Goal: Task Accomplishment & Management: Use online tool/utility

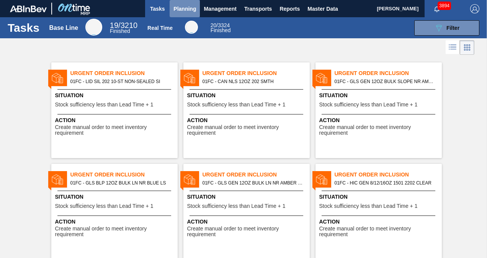
click at [189, 8] on span "Planning" at bounding box center [184, 8] width 23 height 9
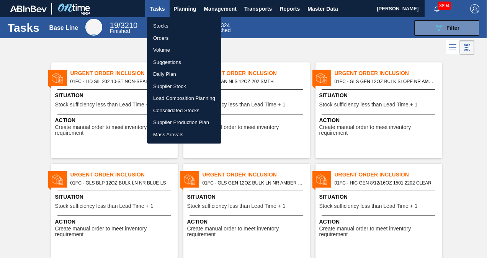
click at [167, 63] on li "Suggestions" at bounding box center [184, 62] width 74 height 12
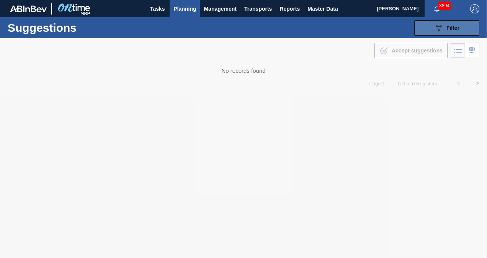
click at [428, 27] on button "089F7B8B-B2A5-4AFE-B5C0-19BA573D28AC Filter" at bounding box center [446, 27] width 65 height 15
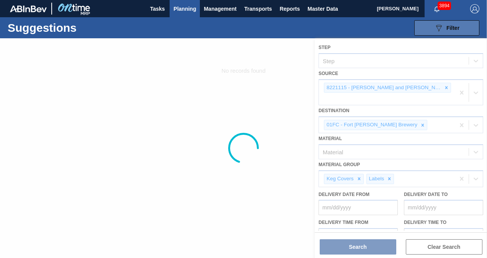
click at [428, 27] on button "089F7B8B-B2A5-4AFE-B5C0-19BA573D28AC Filter" at bounding box center [446, 27] width 65 height 15
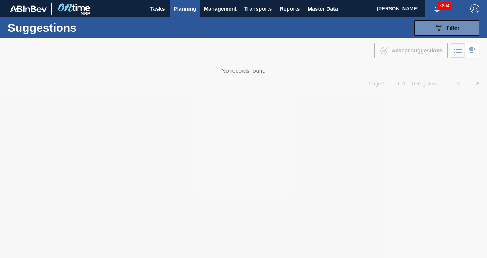
click at [234, 53] on div at bounding box center [243, 148] width 487 height 220
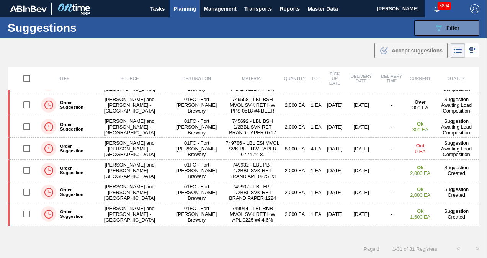
scroll to position [60, 0]
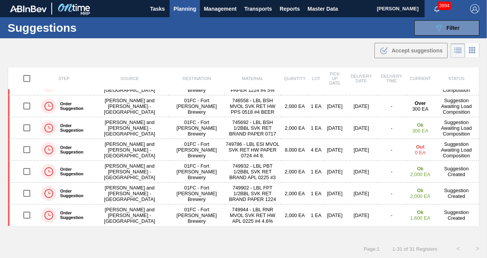
click at [318, 51] on div ".b{fill:var(--color-action-default)} Accept suggestions" at bounding box center [243, 48] width 487 height 21
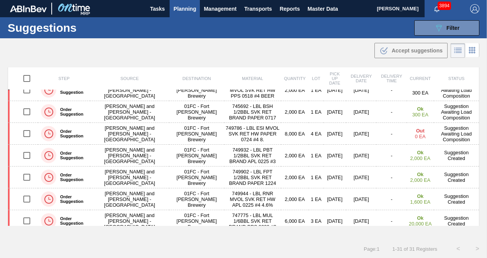
scroll to position [190, 0]
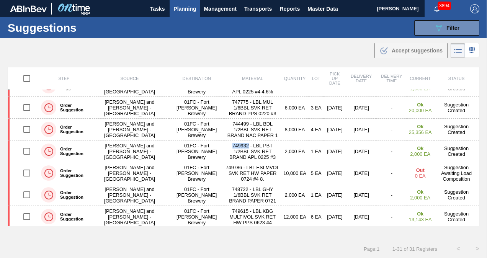
click at [285, 50] on div ".b{fill:var(--color-action-default)} Accept suggestions" at bounding box center [243, 48] width 487 height 21
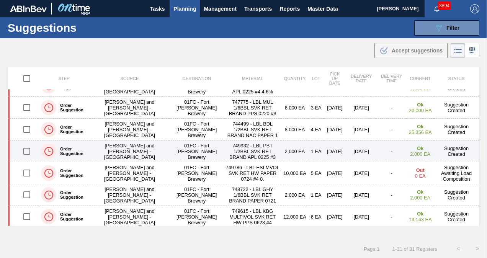
click at [26, 149] on input "checkbox" at bounding box center [27, 151] width 16 height 16
checkbox input "true"
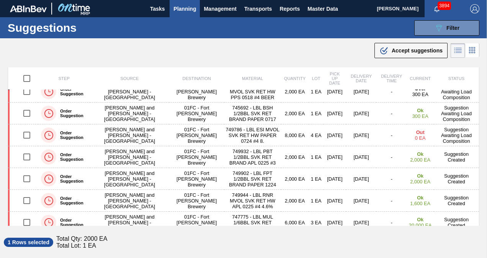
scroll to position [0, 0]
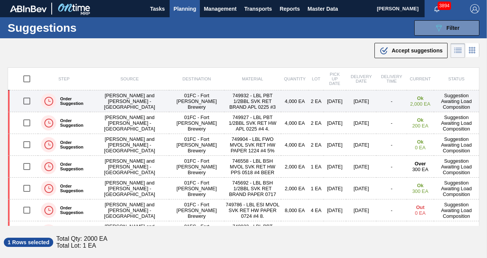
click at [24, 101] on input "checkbox" at bounding box center [27, 101] width 16 height 16
checkbox input "true"
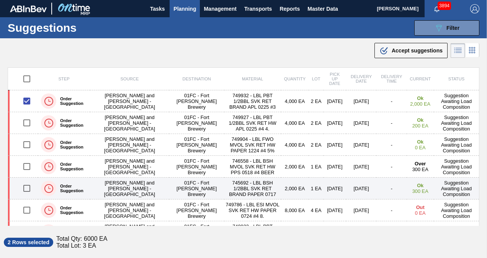
scroll to position [38, 0]
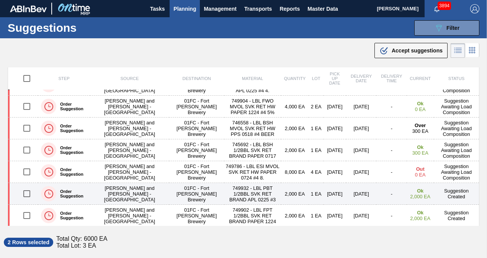
click at [25, 192] on input "checkbox" at bounding box center [27, 194] width 16 height 16
checkbox input "true"
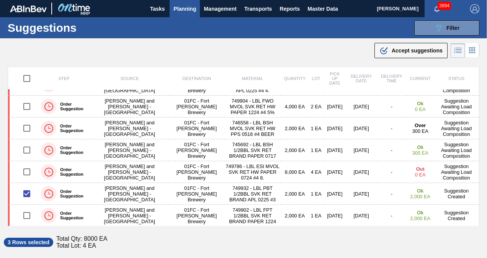
click at [397, 41] on div ".b{fill:var(--color-action-default)} Accept suggestions" at bounding box center [243, 48] width 487 height 21
click at [397, 46] on div ".b{fill:var(--color-action-default)} Accept suggestions" at bounding box center [410, 50] width 63 height 9
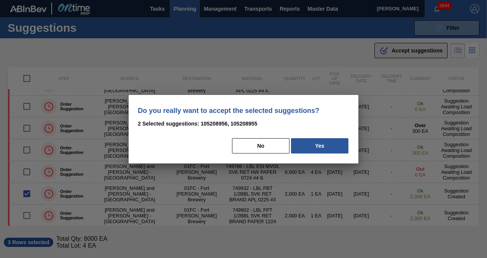
click at [374, 43] on button ".b{fill:var(--color-action-default)} Accept suggestions" at bounding box center [410, 50] width 73 height 15
click at [270, 147] on button "No" at bounding box center [260, 145] width 57 height 15
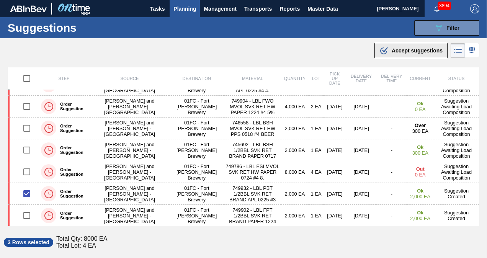
click at [396, 50] on span "Accept suggestions" at bounding box center [417, 50] width 51 height 6
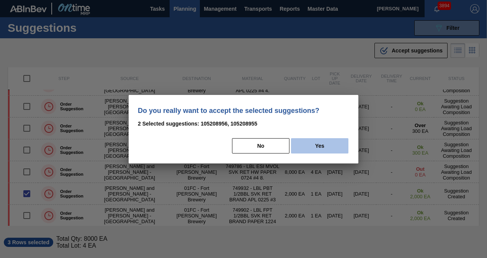
click at [316, 152] on button "Yes" at bounding box center [319, 145] width 57 height 15
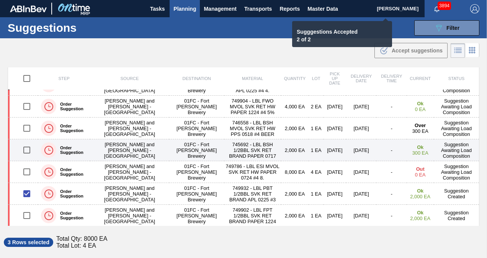
checkbox input "false"
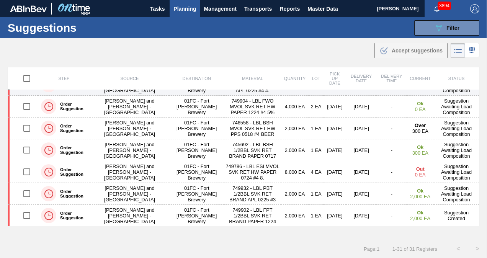
scroll to position [115, 0]
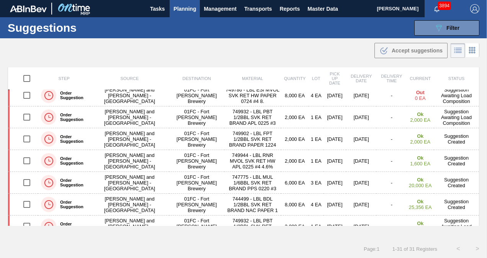
click at [269, 54] on div ".b{fill:var(--color-action-default)} Accept suggestions" at bounding box center [243, 48] width 487 height 21
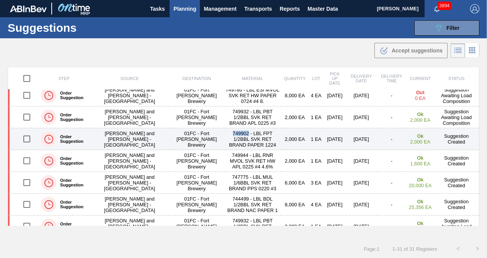
click at [31, 139] on input "checkbox" at bounding box center [27, 139] width 16 height 16
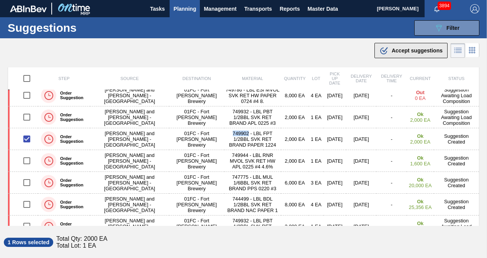
click at [408, 50] on span "Accept suggestions" at bounding box center [417, 50] width 51 height 6
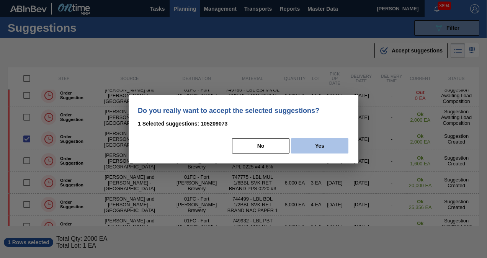
click at [325, 142] on button "Yes" at bounding box center [319, 145] width 57 height 15
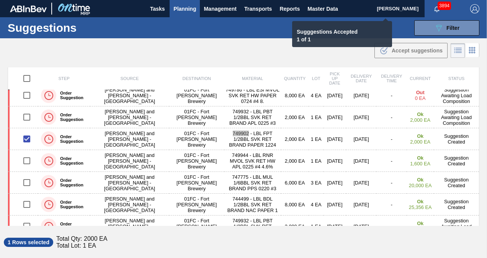
checkbox input "false"
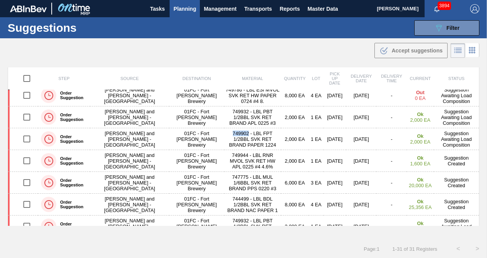
click at [253, 44] on div ".b{fill:var(--color-action-default)} Accept suggestions" at bounding box center [243, 48] width 487 height 21
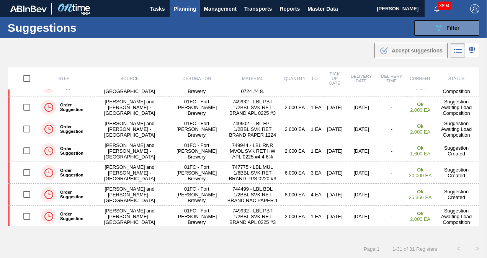
scroll to position [320, 0]
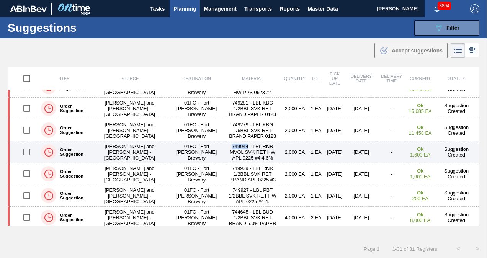
click at [26, 150] on input "checkbox" at bounding box center [27, 152] width 16 height 16
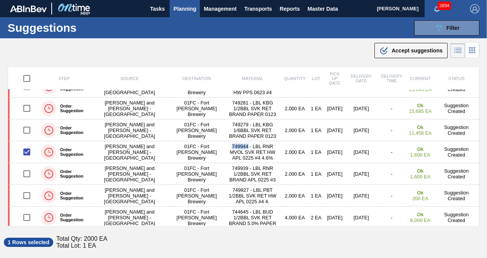
click at [235, 53] on div ".b{fill:var(--color-action-default)} Accept suggestions" at bounding box center [243, 48] width 487 height 21
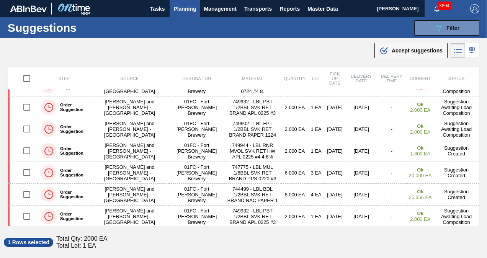
click at [194, 56] on div ".b{fill:var(--color-action-default)} Accept suggestions" at bounding box center [243, 48] width 487 height 21
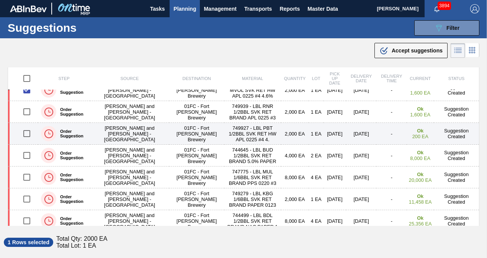
scroll to position [355, 0]
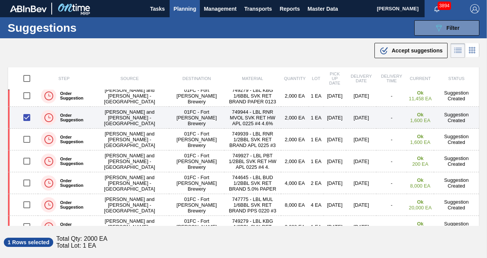
click at [30, 116] on input "checkbox" at bounding box center [27, 117] width 16 height 16
checkbox input "false"
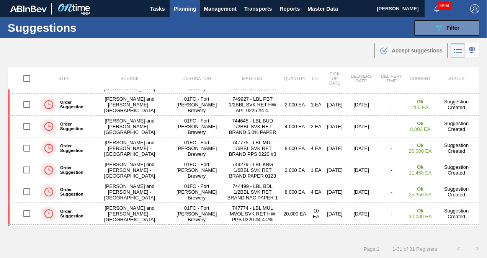
scroll to position [407, 0]
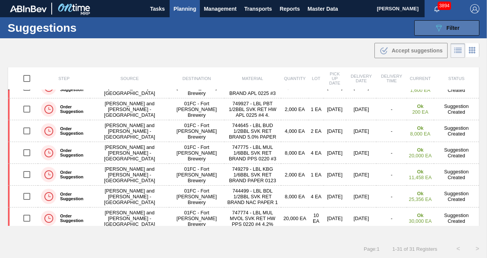
click at [446, 31] on span "Filter" at bounding box center [452, 28] width 13 height 6
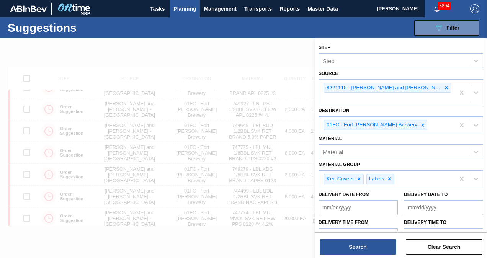
click at [441, 200] on to "Delivery Date to" at bounding box center [443, 207] width 79 height 15
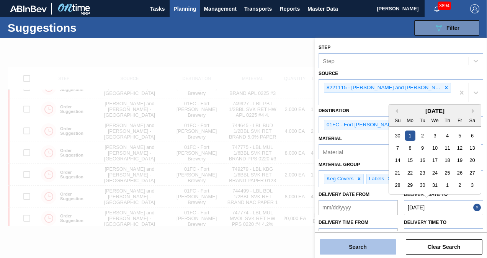
type to "[DATE]"
click at [366, 248] on button "Search" at bounding box center [358, 246] width 77 height 15
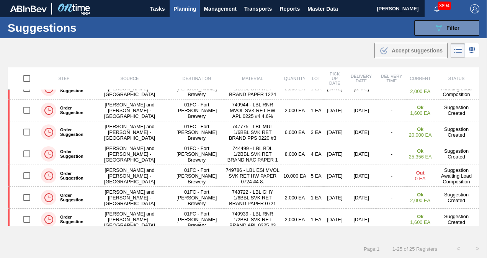
scroll to position [172, 0]
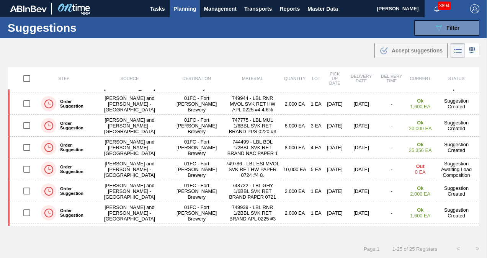
click at [150, 59] on div ".b{fill:var(--color-action-default)} Accept suggestions" at bounding box center [243, 48] width 487 height 21
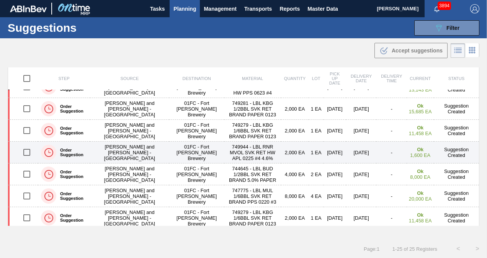
click at [24, 150] on input "checkbox" at bounding box center [27, 152] width 16 height 16
checkbox input "true"
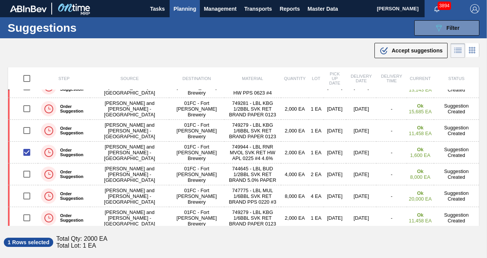
scroll to position [125, 0]
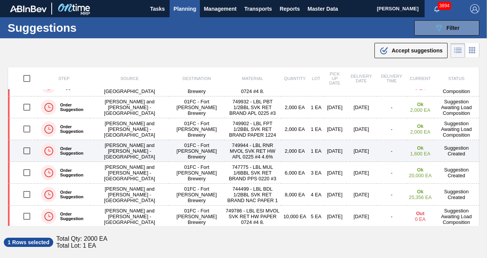
click at [24, 149] on input "checkbox" at bounding box center [27, 151] width 16 height 16
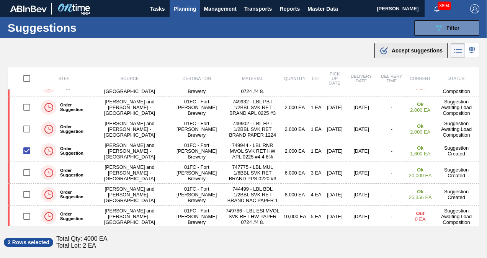
click at [409, 54] on div ".b{fill:var(--color-action-default)} Accept suggestions" at bounding box center [410, 50] width 63 height 9
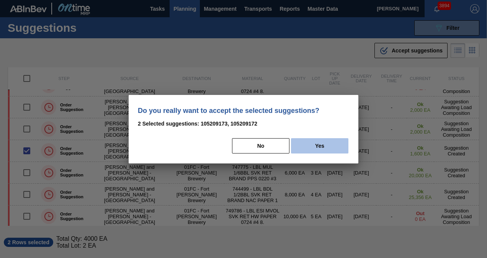
click at [334, 141] on button "Yes" at bounding box center [319, 145] width 57 height 15
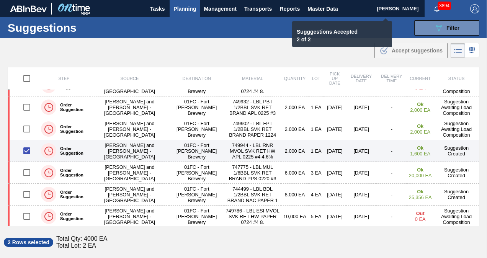
checkbox input "false"
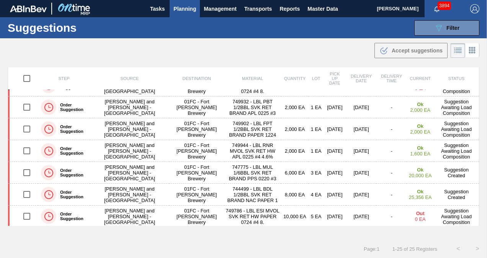
scroll to position [128, 0]
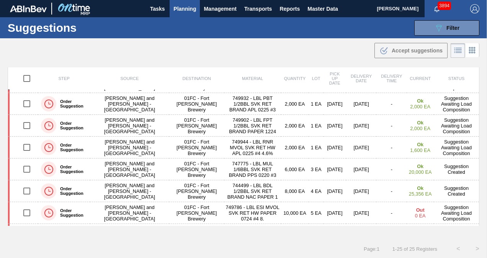
click at [254, 57] on div ".b{fill:var(--color-action-default)} Accept suggestions" at bounding box center [243, 48] width 487 height 21
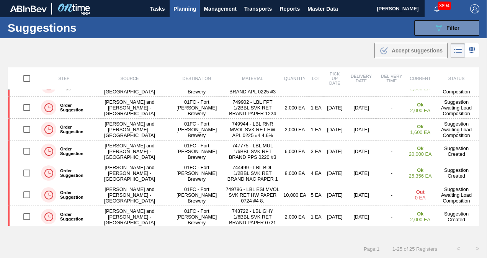
scroll to position [407, 0]
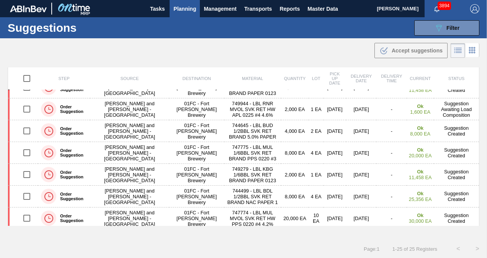
click at [251, 52] on div ".b{fill:var(--color-action-default)} Accept suggestions" at bounding box center [243, 48] width 487 height 21
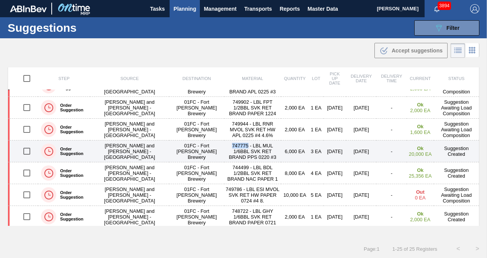
click at [28, 149] on input "checkbox" at bounding box center [27, 151] width 16 height 16
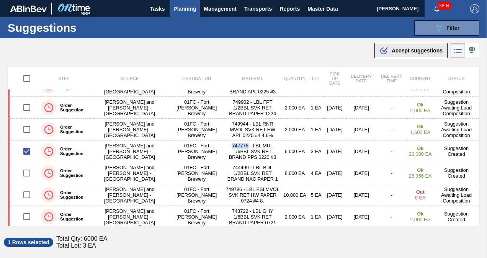
click at [397, 49] on span "Accept suggestions" at bounding box center [417, 50] width 51 height 6
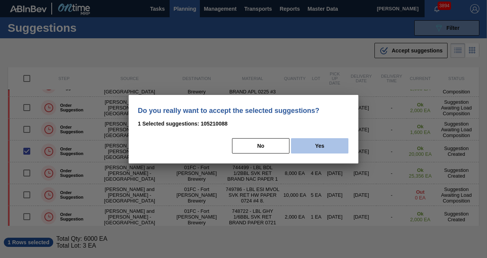
click at [324, 146] on button "Yes" at bounding box center [319, 145] width 57 height 15
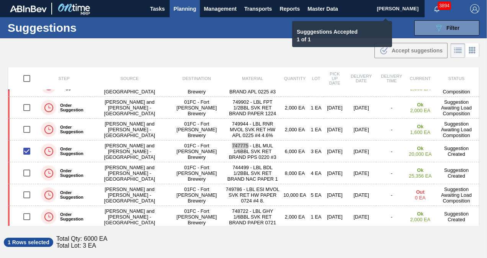
checkbox input "false"
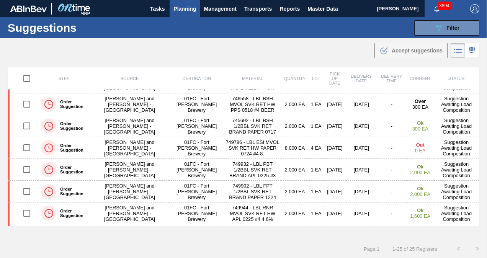
scroll to position [0, 0]
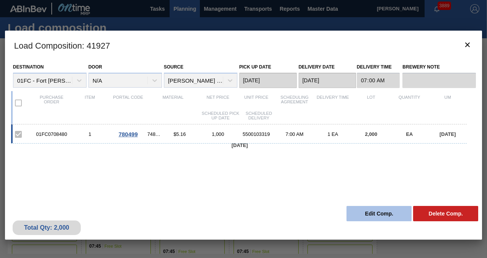
click at [366, 211] on button "Edit Comp." at bounding box center [378, 213] width 65 height 15
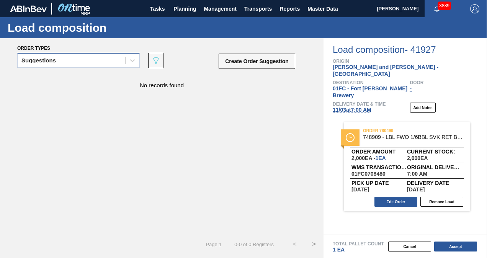
click at [39, 60] on div "Suggestions" at bounding box center [38, 60] width 34 height 5
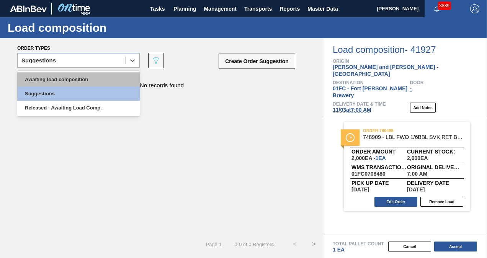
click at [41, 81] on div "Awaiting load composition" at bounding box center [78, 79] width 123 height 14
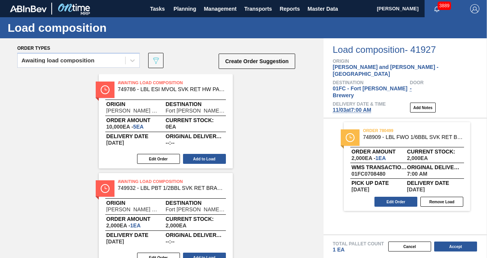
scroll to position [1028, 0]
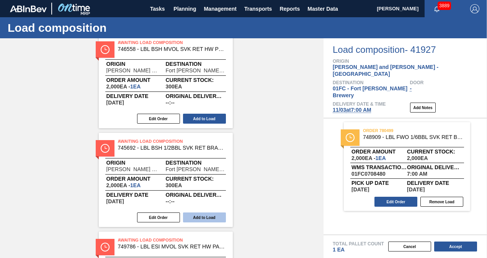
click at [209, 218] on button "Add to Load" at bounding box center [204, 217] width 43 height 10
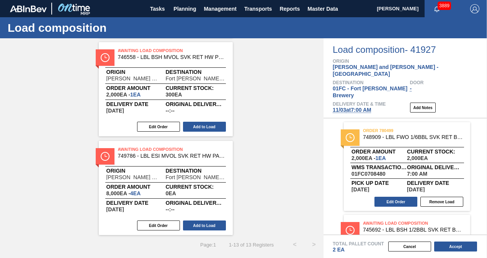
click at [204, 124] on button "Add to Load" at bounding box center [204, 127] width 43 height 10
click at [217, 229] on button "Add to Load" at bounding box center [204, 226] width 43 height 10
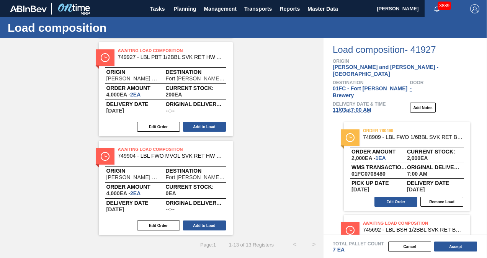
scroll to position [822, 0]
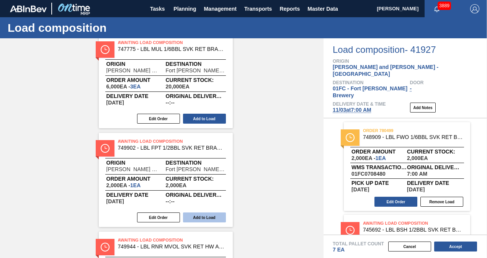
click at [204, 219] on button "Add to Load" at bounding box center [204, 217] width 43 height 10
click at [77, 102] on div "Awaiting Load Composition 749786 - LBL ESI MVOL SVK RET HW PAPER 0724 #4 8. Ori…" at bounding box center [162, 180] width 324 height 884
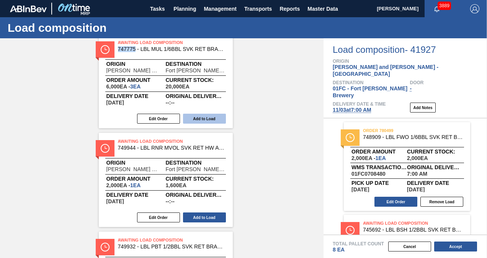
click at [204, 115] on button "Add to Load" at bounding box center [204, 119] width 43 height 10
click at [277, 129] on div "Awaiting Load Composition 749786 - LBL ESI MVOL SVK RET HW PAPER 0724 #4 8. Ori…" at bounding box center [162, 131] width 324 height 786
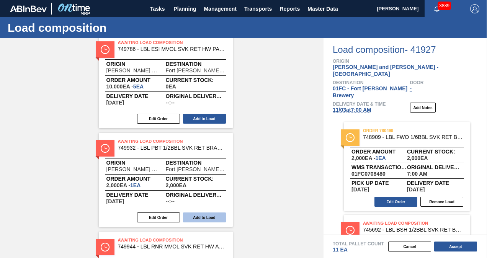
click at [209, 214] on button "Add to Load" at bounding box center [204, 217] width 43 height 10
click at [201, 216] on button "Add to Load" at bounding box center [204, 217] width 43 height 10
click at [206, 216] on button "Add to Load" at bounding box center [204, 217] width 43 height 10
click at [268, 144] on div "Awaiting Load Composition 749786 - LBL ESI MVOL SVK RET HW PAPER 0724 #4 8. Ori…" at bounding box center [162, 81] width 324 height 489
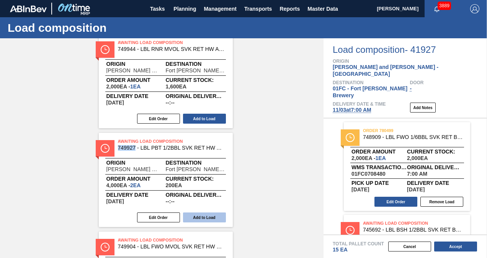
click at [200, 216] on button "Add to Load" at bounding box center [204, 217] width 43 height 10
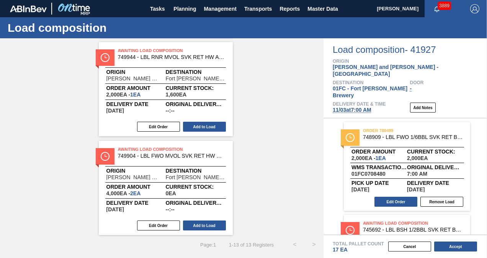
scroll to position [230, 0]
click at [266, 126] on div "Awaiting Load Composition 749786 - LBL ESI MVOL SVK RET HW PAPER 0724 #4 8. Ori…" at bounding box center [162, 40] width 324 height 391
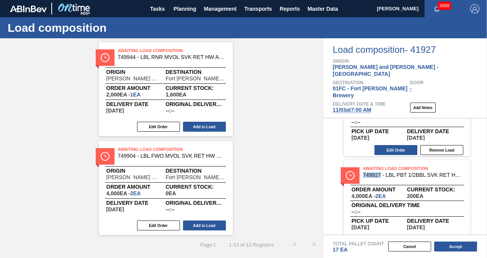
scroll to position [801, 0]
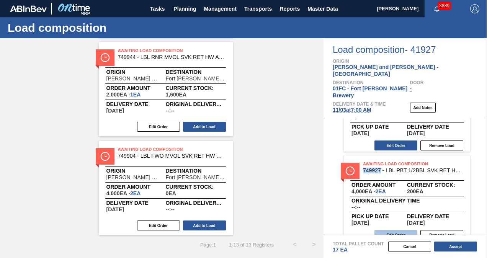
click at [389, 230] on button "Edit Order" at bounding box center [395, 235] width 43 height 10
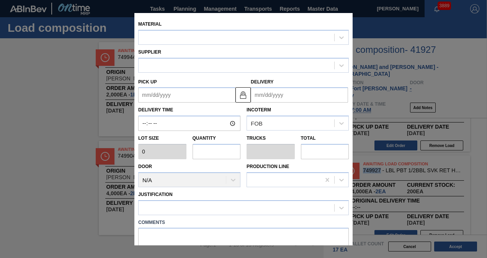
type input "2,000"
type input "2"
type input "0.004"
type input "4,000"
type up "11/05/2025"
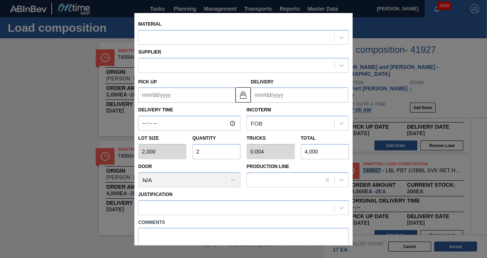
type input "11/07/2025"
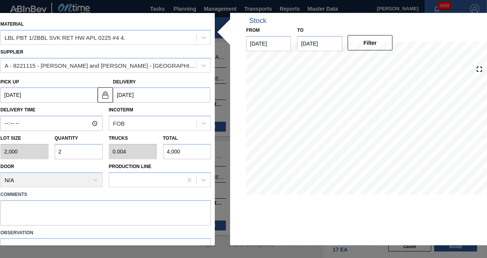
click at [69, 155] on input "2" at bounding box center [79, 151] width 48 height 15
type input "0"
type input "3"
type input "0.006"
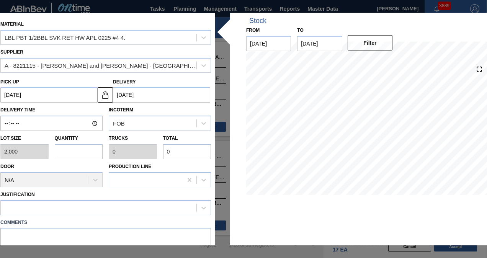
type input "6,000"
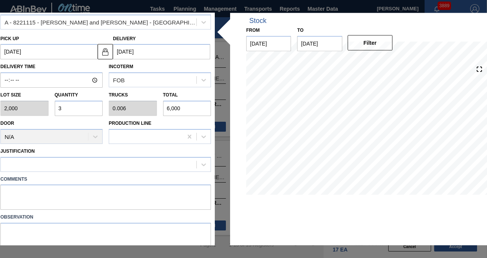
scroll to position [69, 0]
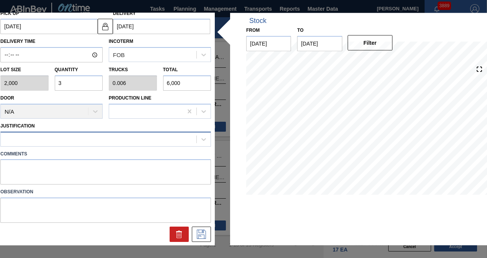
type input "3"
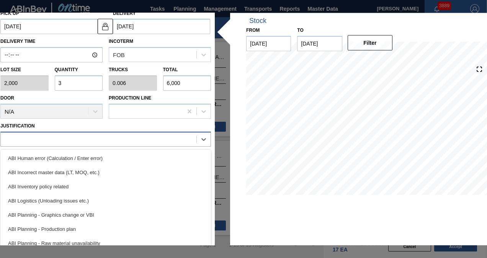
click at [85, 139] on div at bounding box center [99, 139] width 196 height 11
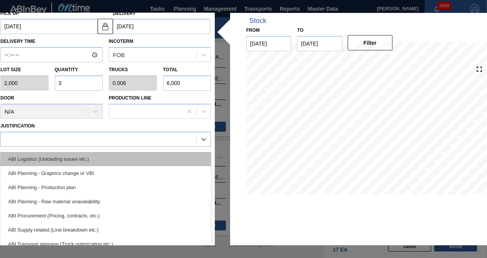
scroll to position [77, 0]
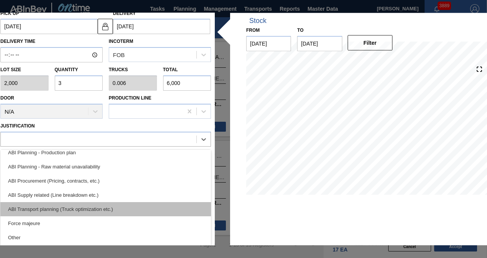
click at [84, 206] on div "ABI Transport planning (Truck optimization etc.)" at bounding box center [105, 209] width 211 height 14
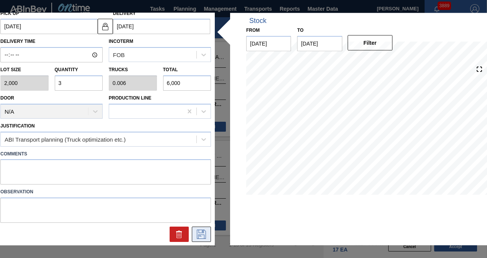
click at [199, 235] on icon at bounding box center [201, 233] width 4 height 6
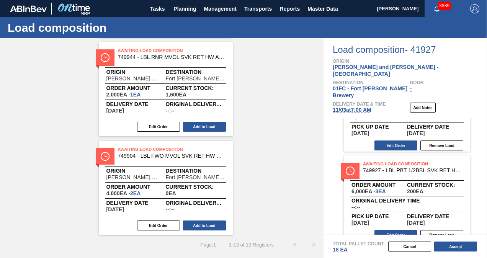
click at [266, 125] on div "Awaiting Load Composition 749786 - LBL ESI MVOL SVK RET HW PAPER 0724 #4 8. Ori…" at bounding box center [162, 40] width 324 height 391
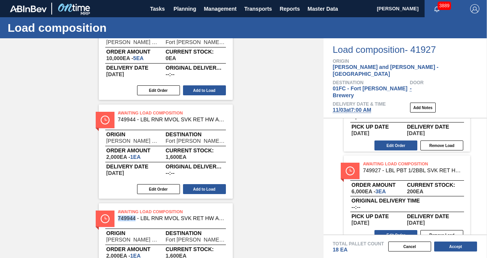
scroll to position [78, 0]
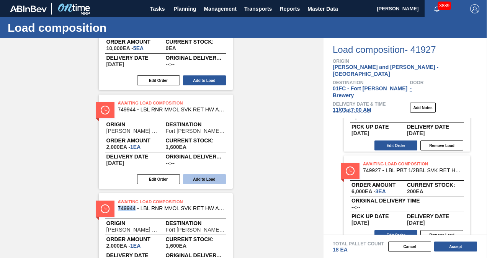
click at [214, 177] on button "Add to Load" at bounding box center [204, 179] width 43 height 10
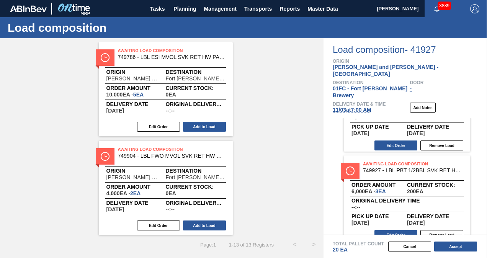
click at [276, 105] on div "Awaiting Load Composition 749786 - LBL ESI MVOL SVK RET HW PAPER 0724 #4 8. Ori…" at bounding box center [162, 138] width 324 height 193
click at [208, 221] on button "Add to Load" at bounding box center [204, 226] width 43 height 10
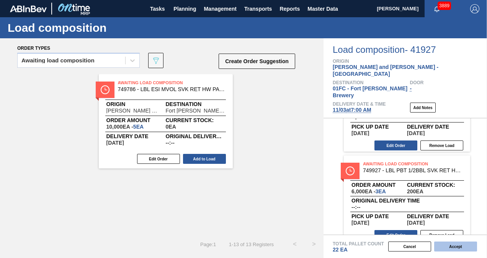
click at [444, 245] on button "Accept" at bounding box center [455, 247] width 43 height 10
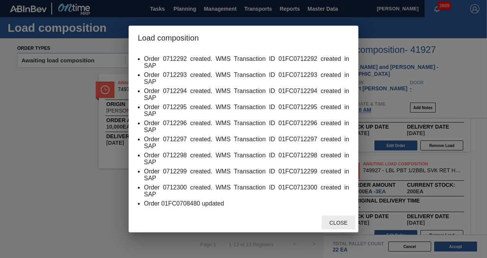
click at [333, 224] on span "Close" at bounding box center [338, 223] width 30 height 6
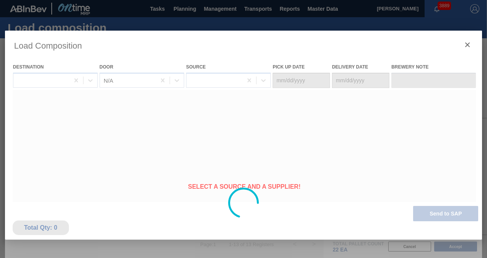
type Date "11/01/2025"
type Date "11/03/2025"
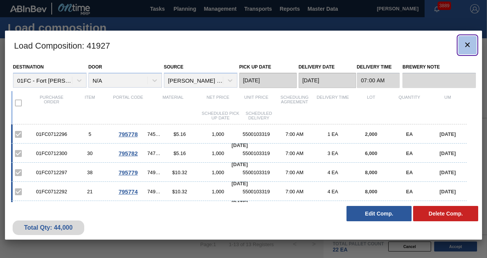
click at [467, 42] on icon "botão de ícone" at bounding box center [467, 44] width 9 height 9
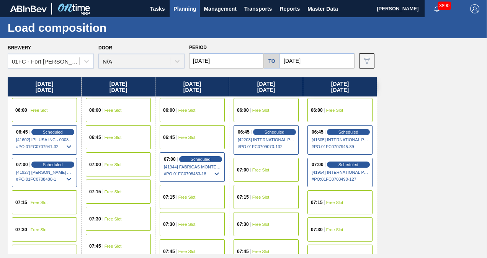
click at [228, 57] on input "11/03/2025" at bounding box center [226, 60] width 75 height 15
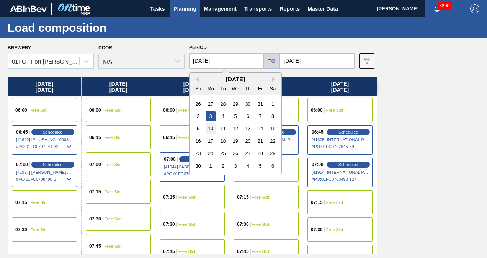
click at [208, 132] on div "10" at bounding box center [211, 128] width 10 height 10
type input "11/10/2025"
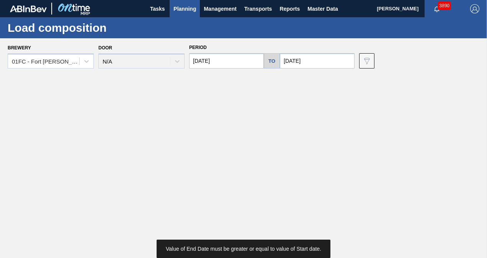
click at [319, 61] on input "11/07/2025" at bounding box center [317, 60] width 75 height 15
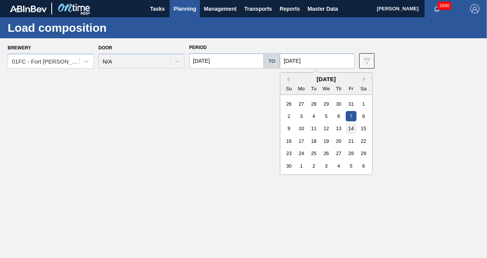
click at [352, 132] on div "14" at bounding box center [351, 128] width 10 height 10
type input "11/14/2025"
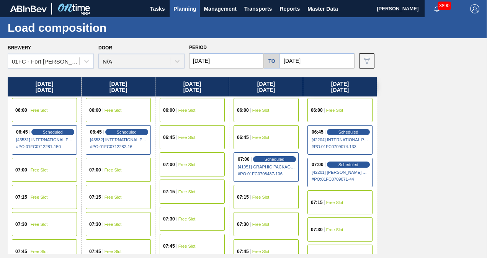
click at [234, 60] on input "11/10/2025" at bounding box center [226, 60] width 75 height 15
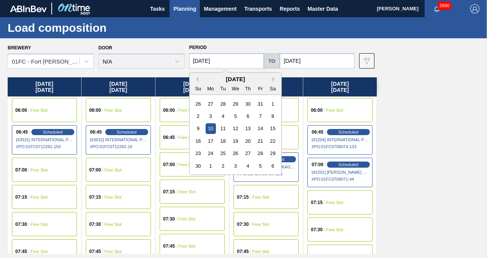
click at [212, 131] on div "10" at bounding box center [211, 128] width 10 height 10
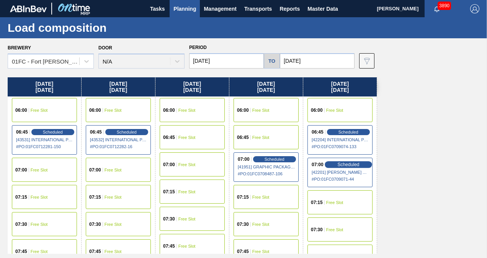
click at [344, 166] on span "Scheduled" at bounding box center [348, 164] width 22 height 5
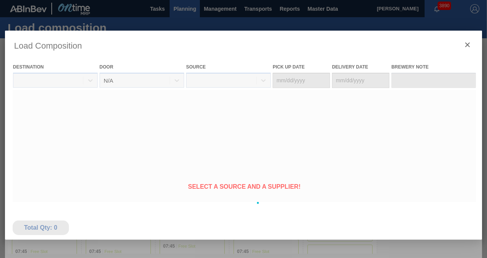
type Date "11/12/2025"
type Date "11/14/2025"
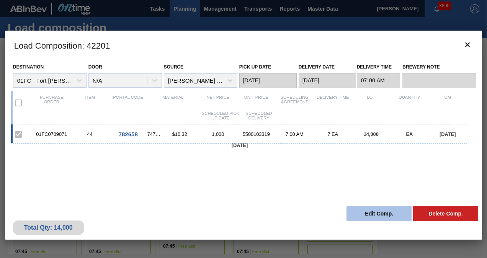
click at [365, 213] on button "Edit Comp." at bounding box center [378, 213] width 65 height 15
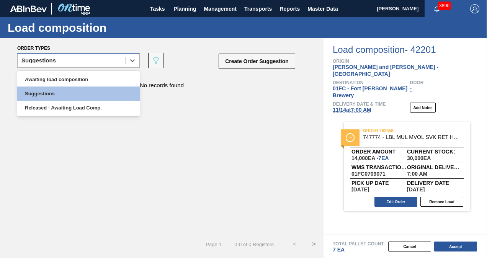
click at [67, 60] on div "Suggestions" at bounding box center [72, 60] width 108 height 11
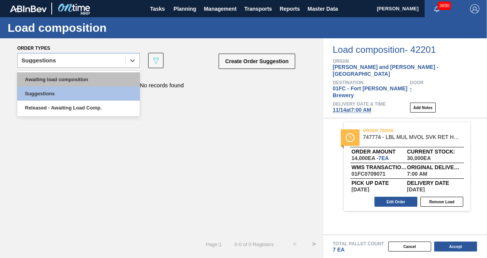
click at [59, 79] on div "Awaiting load composition" at bounding box center [78, 79] width 123 height 14
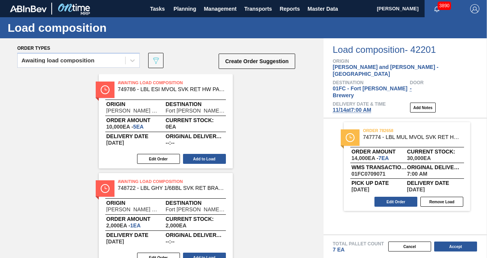
click at [48, 108] on div "Awaiting Load Composition 749786 - LBL ESI MVOL SVK RET HW PAPER 0724 #4 8. Ori…" at bounding box center [162, 220] width 324 height 292
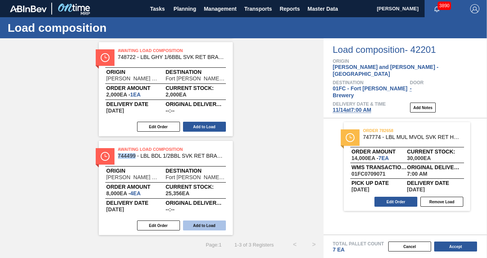
click at [194, 222] on button "Add to Load" at bounding box center [204, 226] width 43 height 10
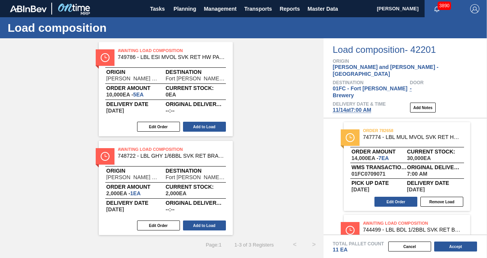
scroll to position [32, 0]
click at [263, 114] on div "Awaiting Load Composition 749786 - LBL ESI MVOL SVK RET HW PAPER 0724 #4 8. Ori…" at bounding box center [162, 138] width 324 height 193
click at [194, 126] on button "Add to Load" at bounding box center [204, 127] width 43 height 10
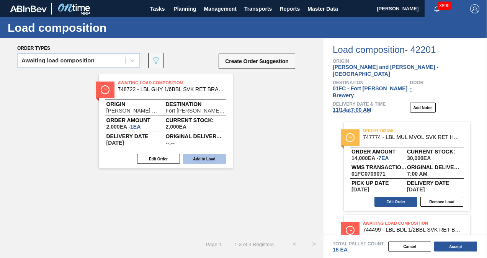
click at [219, 159] on button "Add to Load" at bounding box center [204, 159] width 43 height 10
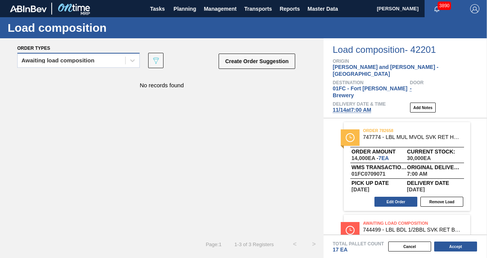
click at [107, 57] on div "Awaiting load composition" at bounding box center [72, 60] width 108 height 11
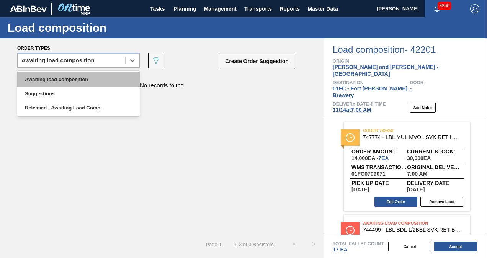
click at [83, 80] on div "Awaiting load composition" at bounding box center [78, 79] width 123 height 14
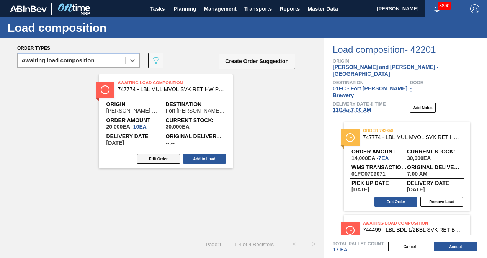
click at [151, 157] on button "Edit Order" at bounding box center [158, 159] width 43 height 10
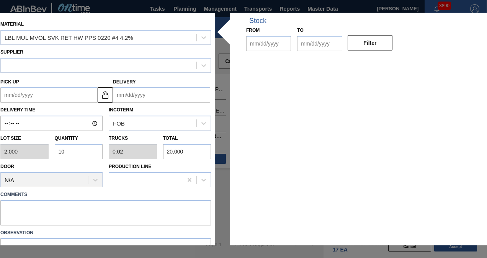
type input "2,000"
type input "10"
type input "0.02"
type input "20,000"
type up "[DATE]"
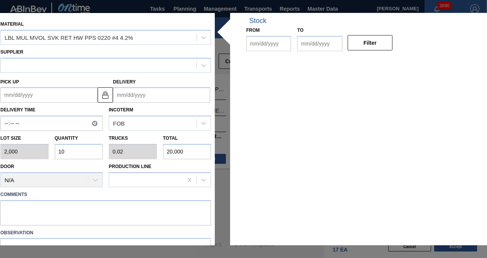
type input "[DATE]"
type input "10/02/2025"
type input "10/16/2025"
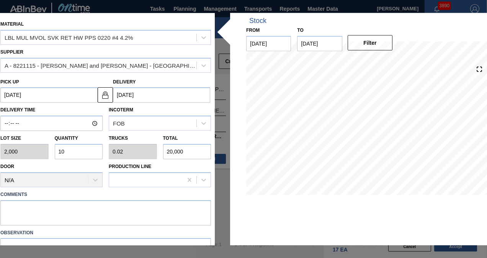
click at [77, 152] on input "10" at bounding box center [79, 151] width 48 height 15
type input "1"
type input "0.002"
type input "2,000"
type input "0"
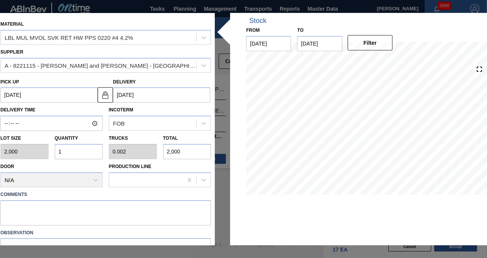
type input "0"
type input "5"
type input "0.01"
type input "10,000"
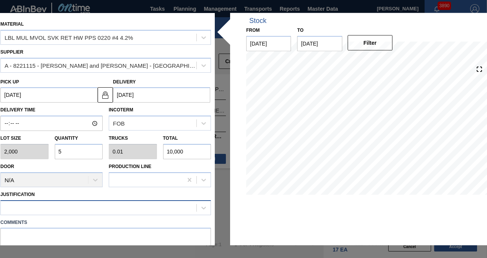
type input "5"
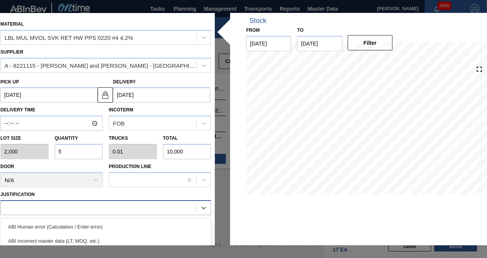
click at [72, 206] on div at bounding box center [99, 207] width 196 height 11
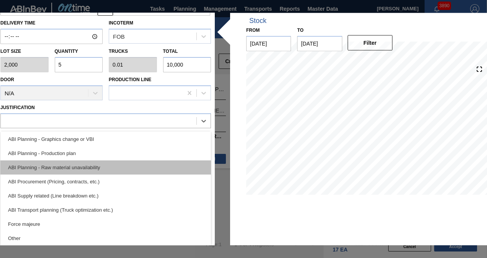
scroll to position [77, 0]
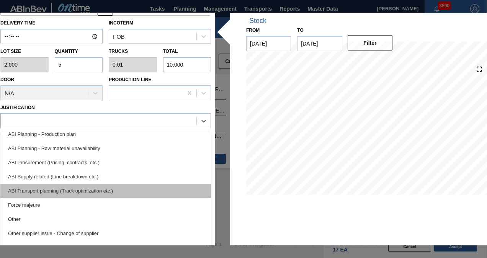
click at [77, 185] on div "ABI Transport planning (Truck optimization etc.)" at bounding box center [105, 190] width 211 height 14
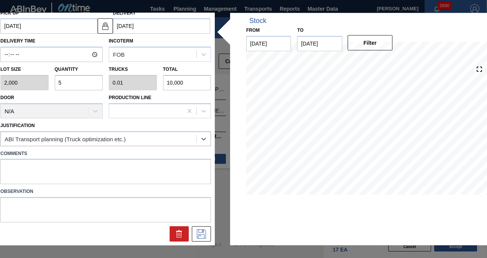
scroll to position [69, 0]
click at [196, 239] on button at bounding box center [201, 234] width 19 height 15
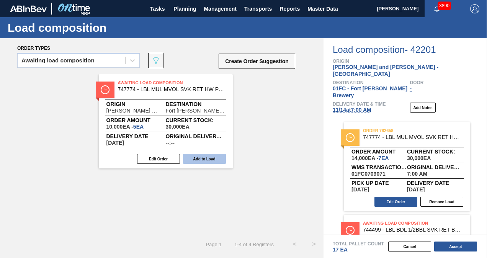
click at [196, 157] on button "Add to Load" at bounding box center [204, 159] width 43 height 10
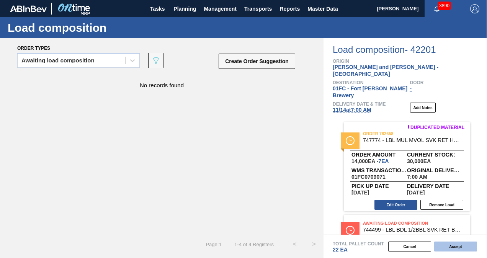
click at [462, 247] on button "Accept" at bounding box center [455, 247] width 43 height 10
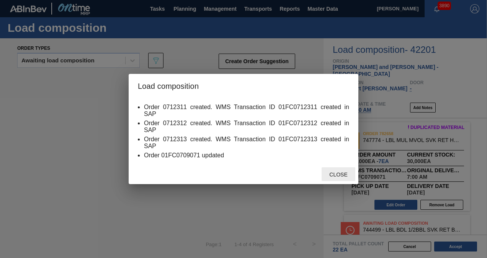
click at [344, 174] on span "Close" at bounding box center [338, 175] width 30 height 6
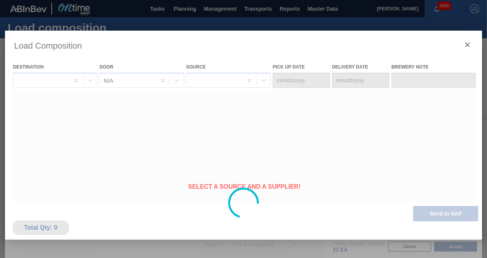
type Date "11/12/2025"
type Date "11/14/2025"
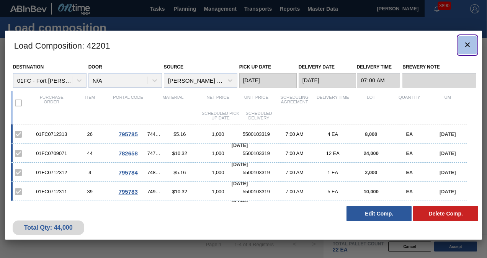
click at [465, 44] on icon "botão de ícone" at bounding box center [467, 44] width 9 height 9
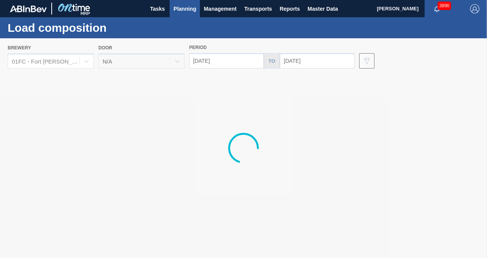
click at [237, 60] on div at bounding box center [243, 148] width 487 height 220
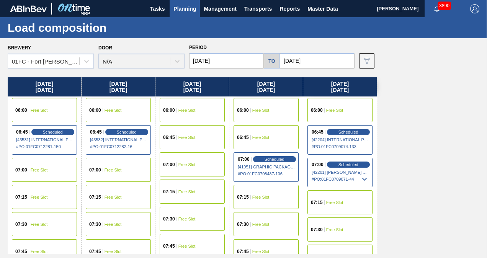
click at [235, 62] on input "11/10/2025" at bounding box center [226, 60] width 75 height 15
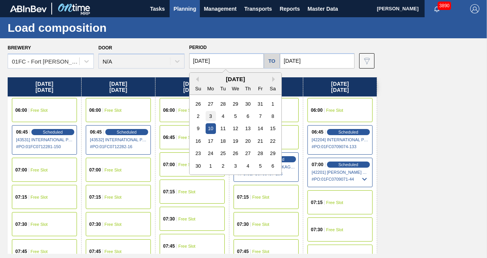
click at [210, 113] on div "3" at bounding box center [211, 116] width 10 height 10
type input "11/03/2025"
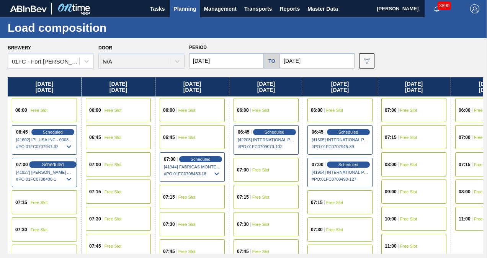
click at [55, 162] on span "Scheduled" at bounding box center [53, 164] width 22 height 5
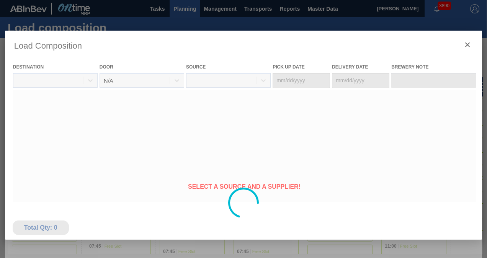
type Date "11/01/2025"
type Date "11/03/2025"
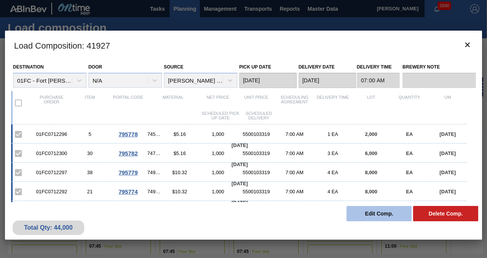
click at [376, 214] on button "Edit Comp." at bounding box center [378, 213] width 65 height 15
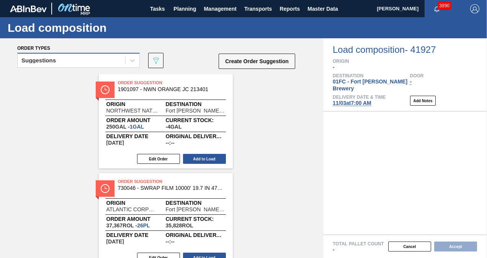
click at [77, 65] on div "Suggestions" at bounding box center [72, 60] width 108 height 11
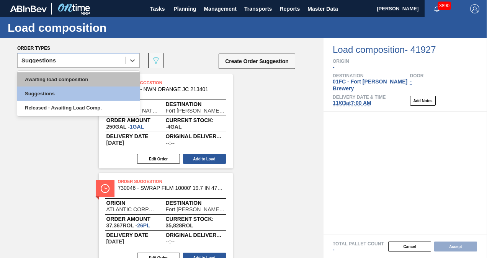
click at [63, 80] on div "Awaiting load composition" at bounding box center [78, 79] width 123 height 14
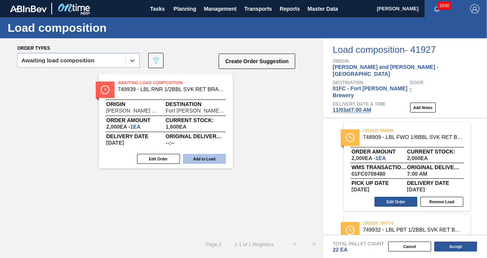
click at [192, 160] on button "Add to Load" at bounding box center [204, 159] width 43 height 10
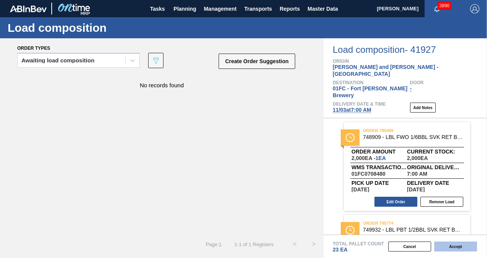
click at [454, 250] on button "Accept" at bounding box center [455, 247] width 43 height 10
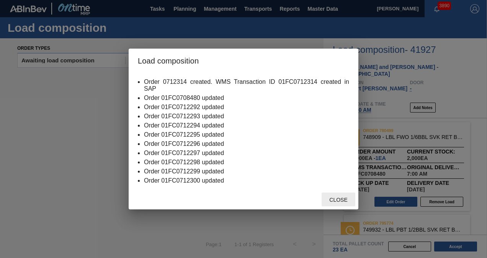
click at [338, 200] on span "Close" at bounding box center [338, 200] width 30 height 6
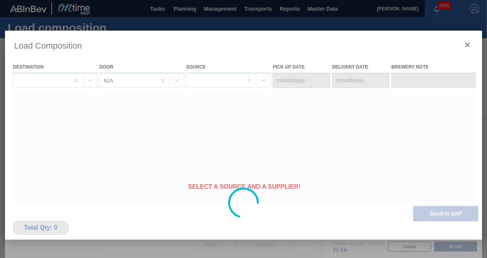
type Date "11/01/2025"
type Date "11/03/2025"
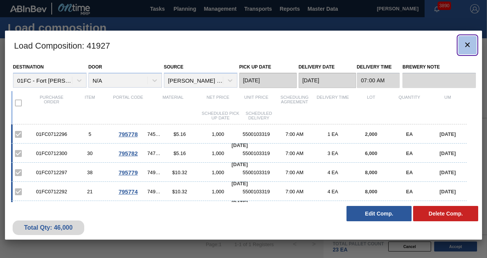
click at [466, 46] on icon "botão de ícone" at bounding box center [467, 44] width 9 height 9
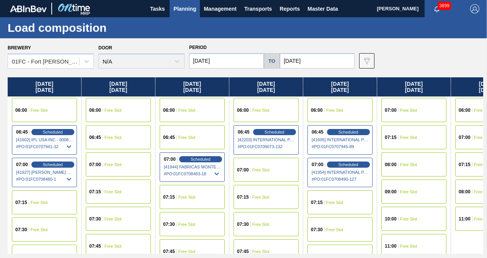
click at [237, 59] on input "11/03/2025" at bounding box center [226, 60] width 75 height 15
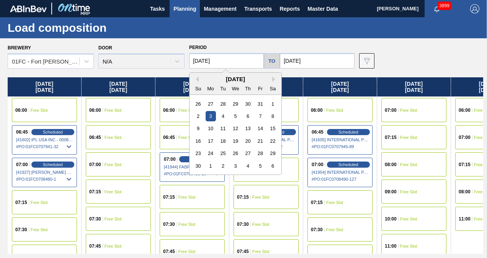
click at [307, 60] on input "11/14/2025" at bounding box center [317, 60] width 75 height 15
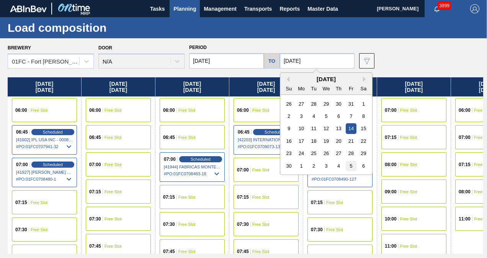
click at [355, 165] on div "5" at bounding box center [351, 166] width 10 height 10
type input "12/05/2025"
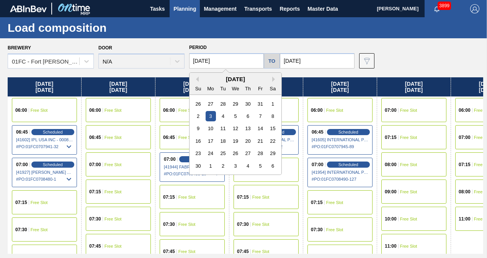
click at [243, 61] on input "11/03/2025" at bounding box center [226, 60] width 75 height 15
click at [210, 169] on div "1" at bounding box center [211, 166] width 10 height 10
type input "[DATE]"
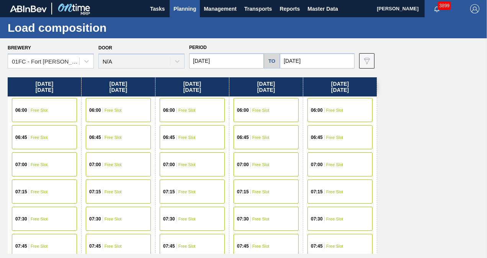
click at [41, 139] on span "Free Slot" at bounding box center [39, 137] width 17 height 5
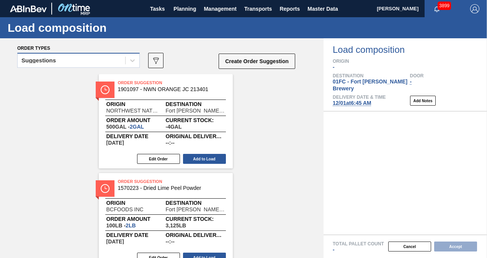
click at [74, 60] on div "Suggestions" at bounding box center [72, 60] width 108 height 11
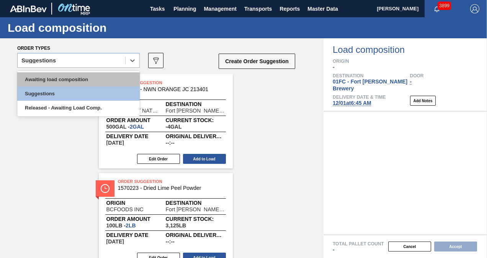
click at [59, 79] on div "Awaiting load composition" at bounding box center [78, 79] width 123 height 14
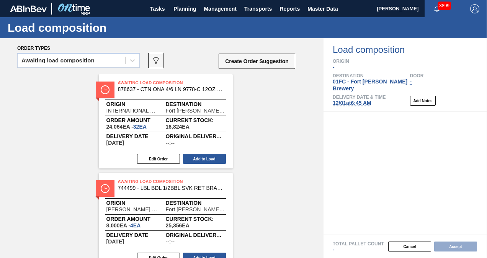
click at [51, 63] on div "Awaiting load composition" at bounding box center [57, 60] width 73 height 5
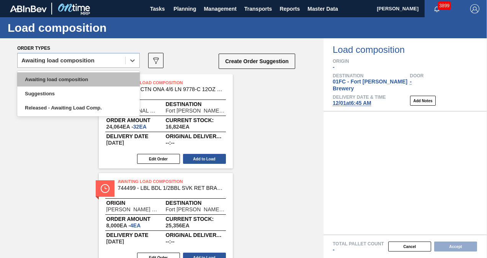
click at [41, 76] on div "Awaiting load composition" at bounding box center [78, 79] width 123 height 14
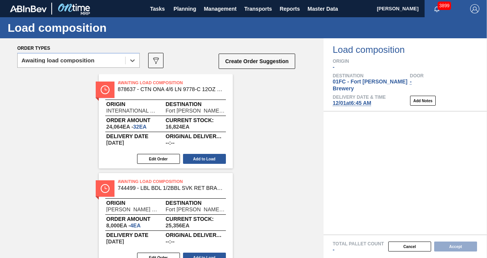
scroll to position [77, 0]
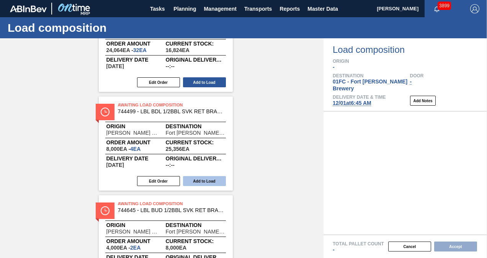
click at [199, 179] on button "Add to Load" at bounding box center [204, 181] width 43 height 10
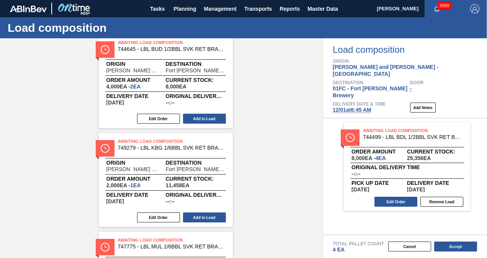
scroll to position [526, 0]
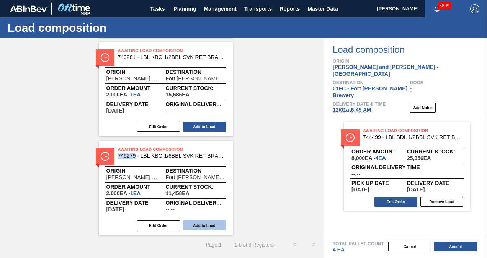
click at [203, 227] on button "Add to Load" at bounding box center [204, 226] width 43 height 10
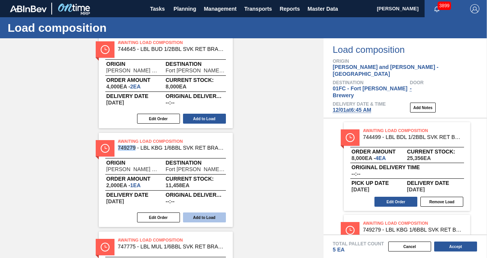
click at [210, 217] on button "Add to Load" at bounding box center [204, 217] width 43 height 10
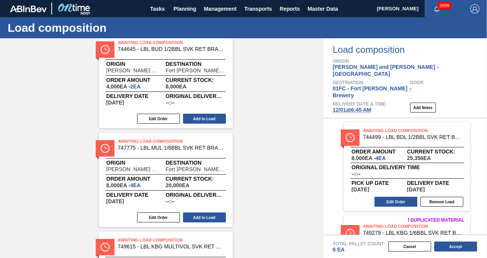
click at [215, 121] on button "Add to Load" at bounding box center [204, 119] width 43 height 10
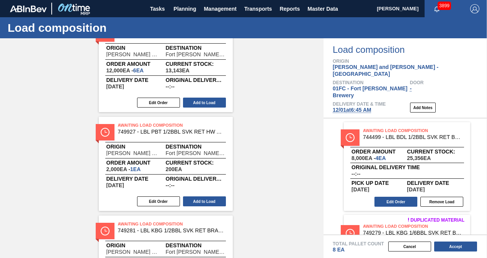
click at [259, 111] on div "Awaiting Load Composition 747775 - LBL MUL 1/6BBL SVK RET BRAND PPS 0220 #3 Ori…" at bounding box center [162, 114] width 324 height 391
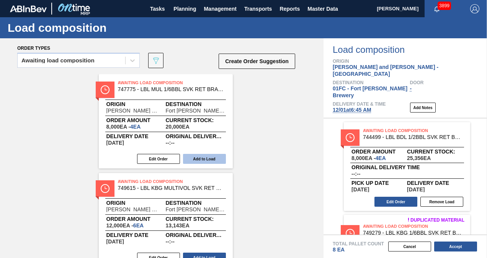
click at [212, 157] on button "Add to Load" at bounding box center [204, 159] width 43 height 10
click at [248, 109] on div "Awaiting Load Composition 749615 - LBL KBG MULTIVOL SVK RET HW PPS 0623 #4 Orig…" at bounding box center [162, 220] width 324 height 292
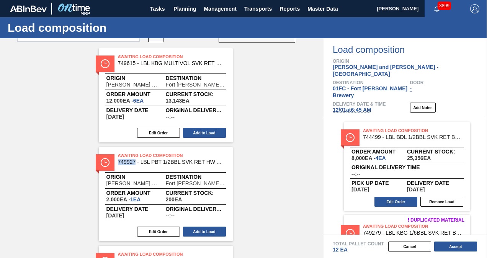
scroll to position [38, 0]
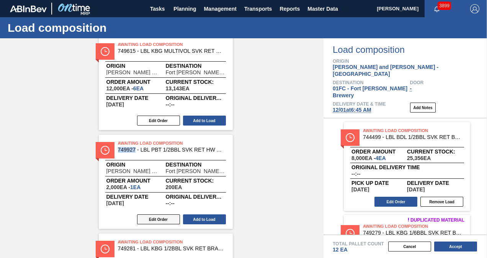
click at [152, 219] on button "Edit Order" at bounding box center [158, 219] width 43 height 10
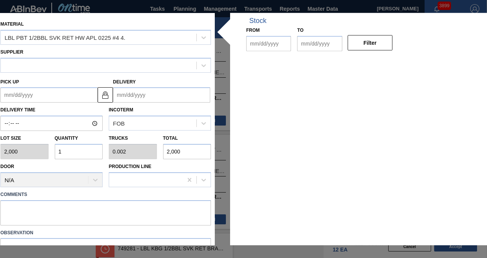
type input "2,000"
type input "1"
type input "0.002"
type input "2,000"
type up "[DATE]"
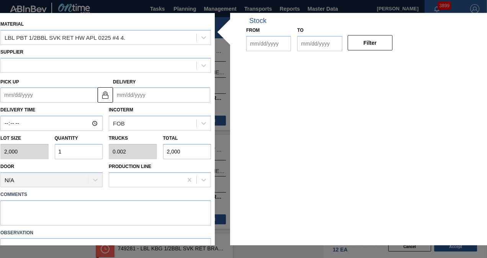
type input "[DATE]"
type input "10/02/2025"
type input "10/16/2025"
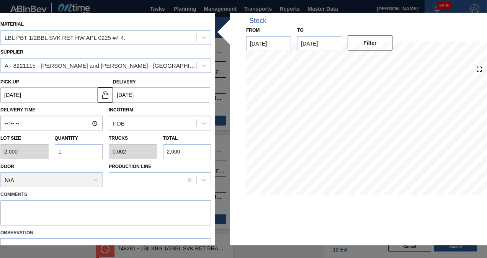
click at [69, 149] on input "1" at bounding box center [79, 151] width 48 height 15
type input "0"
type input "3"
type input "0.006"
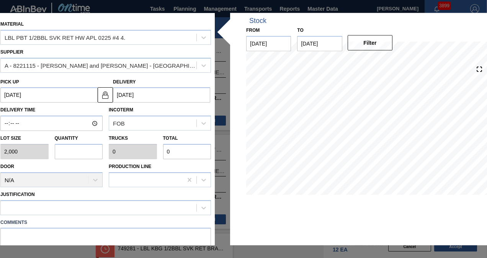
type input "6,000"
type input "3"
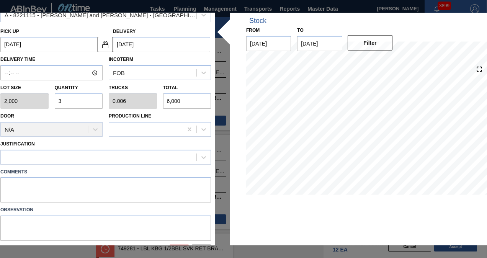
scroll to position [69, 0]
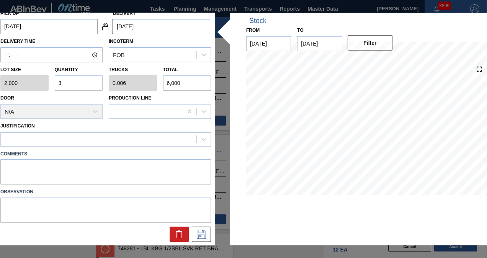
click at [84, 140] on div at bounding box center [99, 139] width 196 height 11
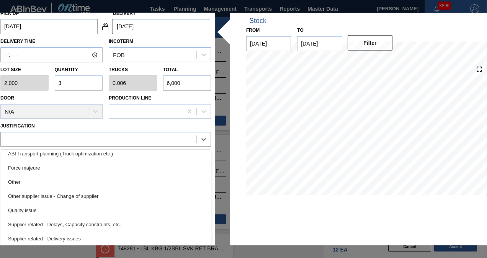
scroll to position [143, 0]
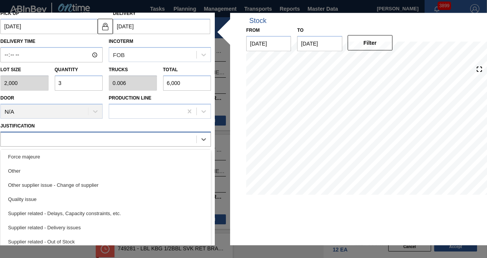
click at [86, 136] on div at bounding box center [99, 139] width 196 height 11
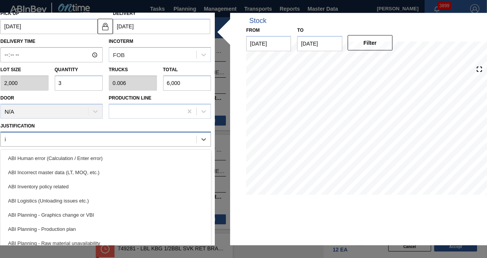
type input "in"
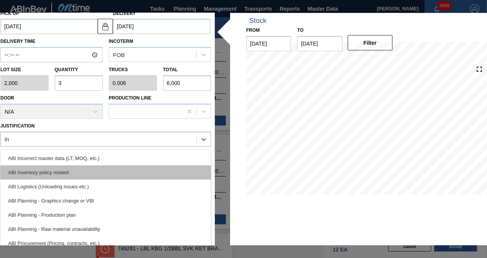
click at [84, 174] on div "ABI Inventory policy related" at bounding box center [105, 172] width 211 height 14
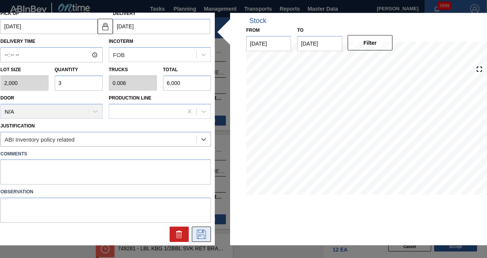
click at [201, 230] on icon at bounding box center [201, 234] width 12 height 9
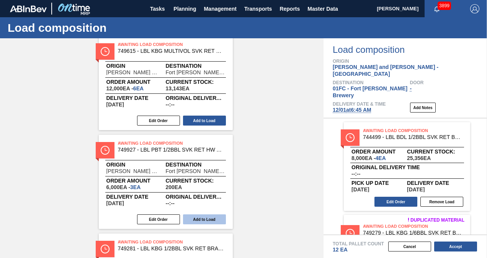
click at [214, 219] on button "Add to Load" at bounding box center [204, 219] width 43 height 10
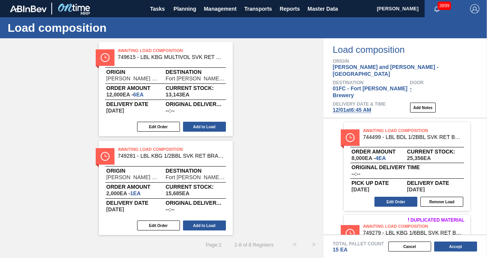
click at [276, 104] on div "Awaiting Load Composition 749615 - LBL KBG MULTIVOL SVK RET HW PPS 0623 #4 Orig…" at bounding box center [162, 138] width 324 height 193
click at [283, 90] on div "Awaiting Load Composition 749615 - LBL KBG MULTIVOL SVK RET HW PPS 0623 #4 Orig…" at bounding box center [162, 138] width 324 height 193
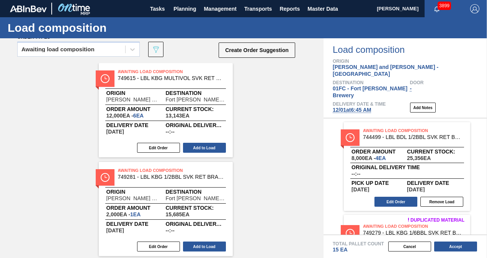
scroll to position [0, 0]
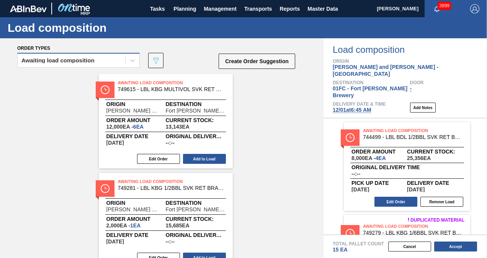
click at [45, 58] on div "Awaiting load composition" at bounding box center [57, 60] width 73 height 5
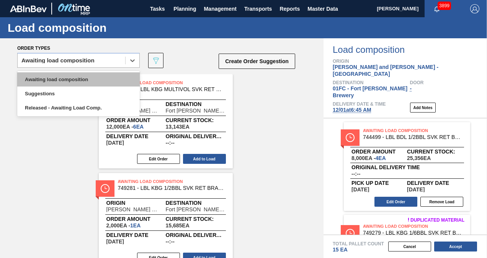
click at [43, 80] on div "Awaiting load composition" at bounding box center [78, 79] width 123 height 14
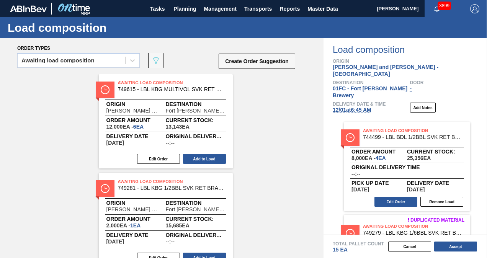
click at [273, 129] on div "Awaiting Load Composition 749615 - LBL KBG MULTIVOL SVK RET HW PPS 0623 #4 Orig…" at bounding box center [162, 170] width 324 height 193
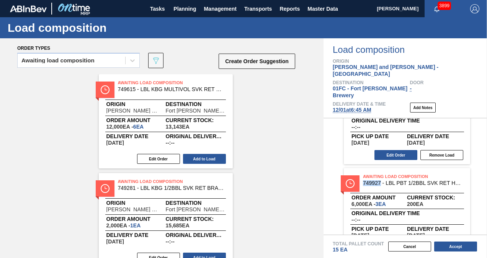
click at [230, 77] on div "Awaiting Load Composition 749615 - LBL KBG MULTIVOL SVK RET HW PPS 0623 #4 Orig…" at bounding box center [166, 121] width 134 height 94
click at [266, 101] on div "Awaiting Load Composition 749615 - LBL KBG MULTIVOL SVK RET HW PPS 0623 #4 Orig…" at bounding box center [162, 170] width 324 height 193
click at [214, 254] on button "Add to Load" at bounding box center [204, 258] width 43 height 10
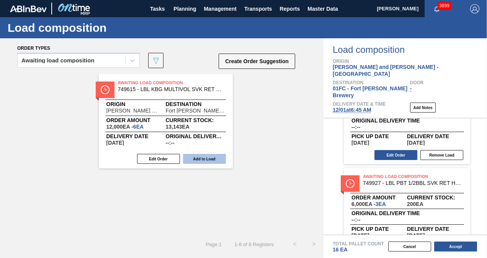
click at [215, 161] on button "Add to Load" at bounding box center [204, 159] width 43 height 10
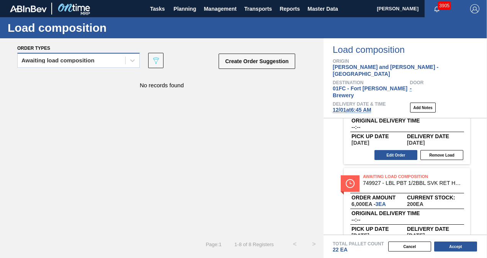
click at [96, 64] on div "Awaiting load composition" at bounding box center [72, 60] width 108 height 11
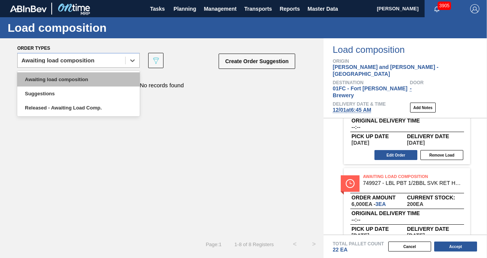
click at [75, 78] on div "Awaiting load composition" at bounding box center [78, 79] width 123 height 14
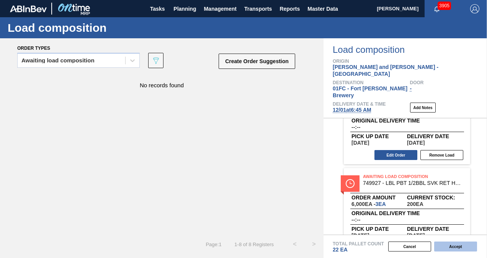
click at [449, 244] on button "Accept" at bounding box center [455, 247] width 43 height 10
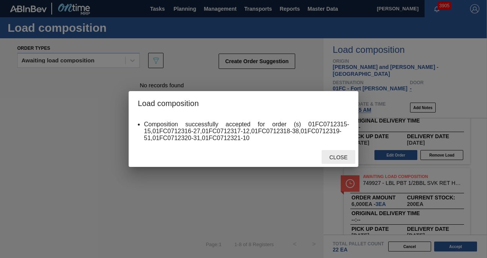
click at [329, 154] on div "Close" at bounding box center [339, 157] width 34 height 14
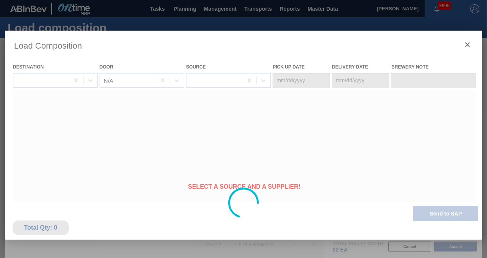
type Date "11/29/2025"
type Date "[DATE]"
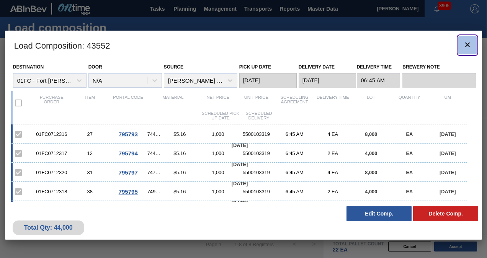
click at [471, 45] on icon "botão de ícone" at bounding box center [467, 44] width 9 height 9
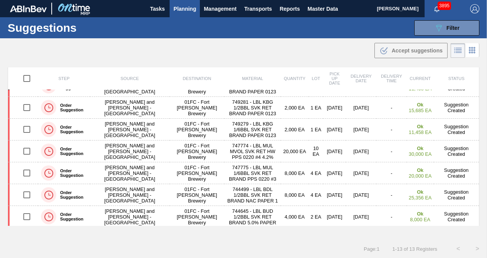
type to "[DATE]"
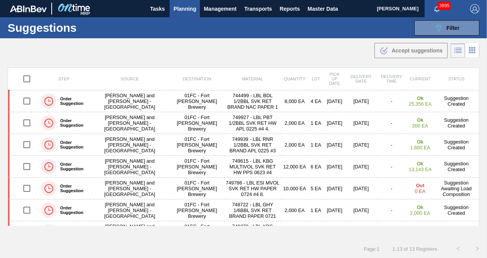
click at [247, 61] on main "Tasks Planning Management Transports Reports Master Data Christina Carrig 3895 …" at bounding box center [243, 129] width 487 height 258
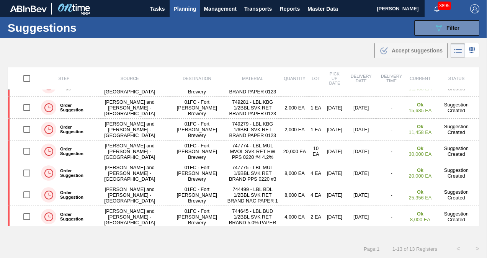
click at [206, 55] on div ".b{fill:var(--color-action-default)} Accept suggestions" at bounding box center [243, 48] width 487 height 21
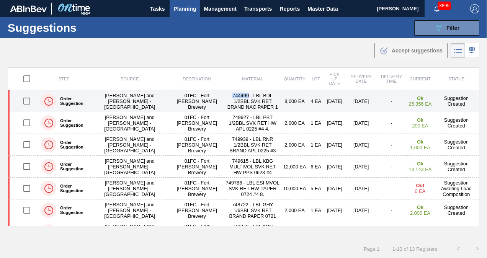
drag, startPoint x: 26, startPoint y: 100, endPoint x: 190, endPoint y: 97, distance: 164.3
click at [26, 100] on input "checkbox" at bounding box center [27, 101] width 16 height 16
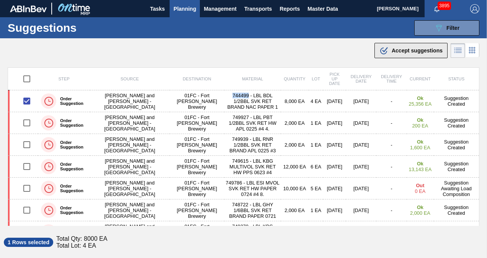
click at [415, 54] on div ".b{fill:var(--color-action-default)} Accept suggestions" at bounding box center [410, 50] width 63 height 9
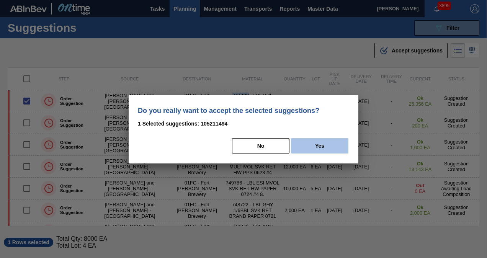
click at [312, 141] on button "Yes" at bounding box center [319, 145] width 57 height 15
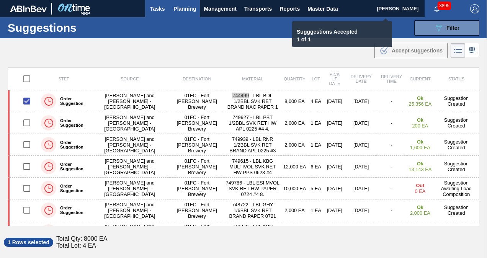
checkbox input "false"
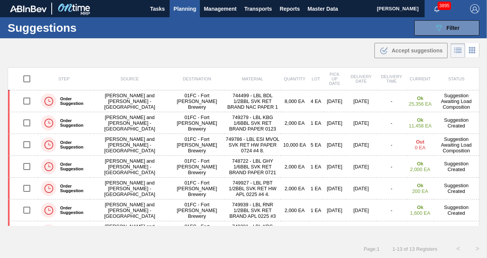
click at [190, 61] on main "Tasks Planning Management Transports Reports Master Data Christina Carrig 3895 …" at bounding box center [243, 129] width 487 height 258
click at [248, 50] on div ".b{fill:var(--color-action-default)} Accept suggestions" at bounding box center [243, 48] width 487 height 21
click at [217, 61] on main "Tasks Planning Management Transports Reports Master Data Christina Carrig 3895 …" at bounding box center [243, 129] width 487 height 258
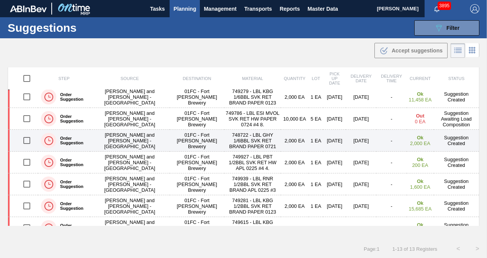
scroll to position [38, 0]
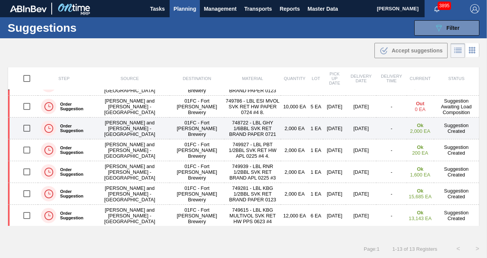
click at [28, 125] on input "checkbox" at bounding box center [27, 128] width 16 height 16
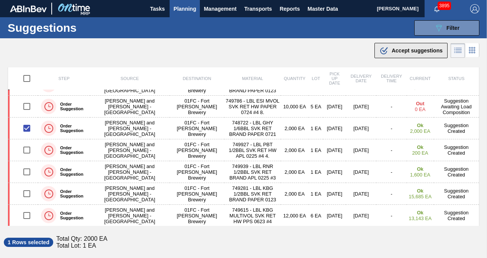
click at [407, 54] on div ".b{fill:var(--color-action-default)} Accept suggestions" at bounding box center [410, 50] width 63 height 9
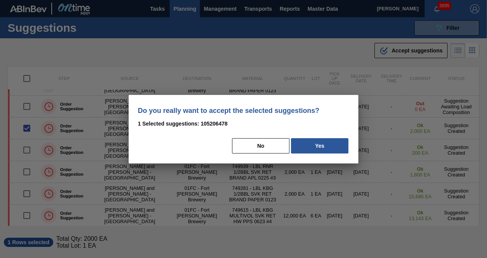
click at [327, 142] on button "Yes" at bounding box center [319, 145] width 57 height 15
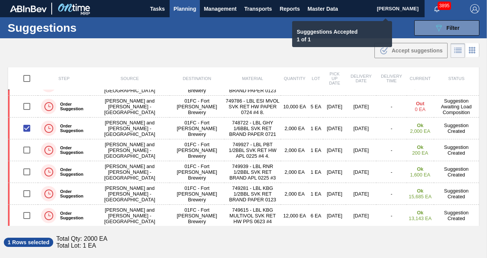
checkbox input "false"
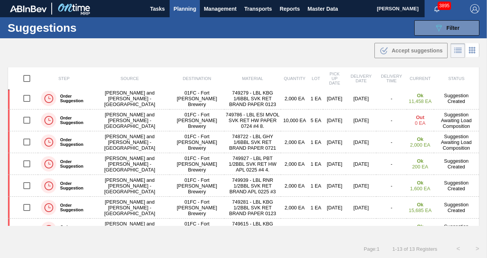
scroll to position [0, 0]
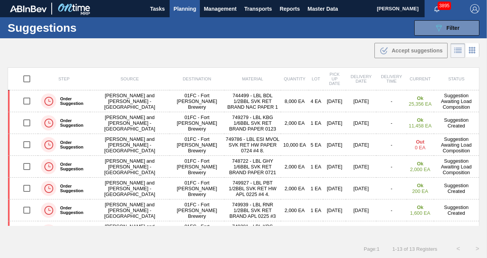
click at [478, 122] on div "Step Source Destination Material Quantity Lot Pick up Date Delivery Date Delive…" at bounding box center [243, 153] width 487 height 172
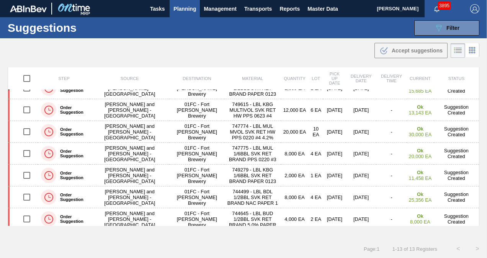
scroll to position [146, 0]
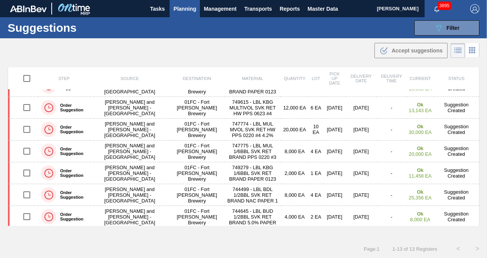
click at [252, 51] on div ".b{fill:var(--color-action-default)} Accept suggestions" at bounding box center [243, 48] width 487 height 21
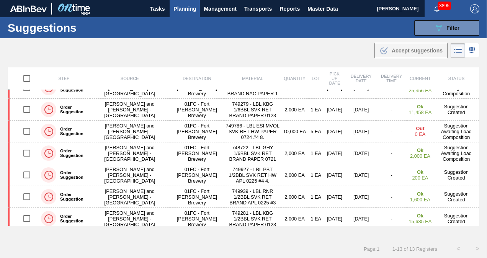
scroll to position [0, 0]
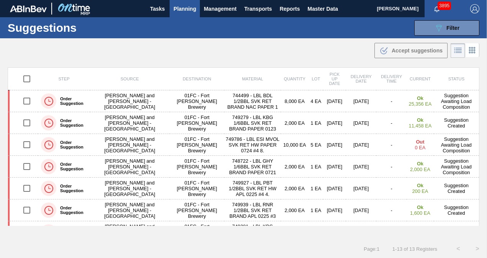
click at [281, 69] on th "Quantity" at bounding box center [295, 79] width 28 height 23
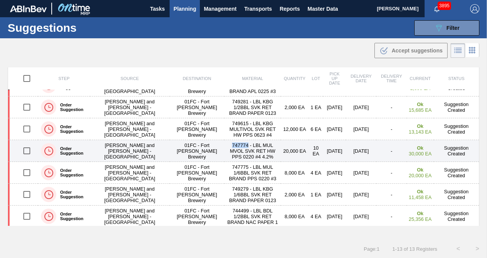
click at [28, 149] on input "checkbox" at bounding box center [27, 151] width 16 height 16
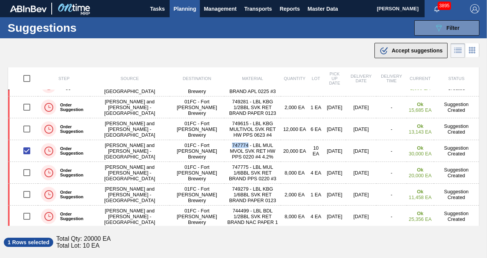
click at [387, 49] on icon ".b{fill:var(--color-action-default)}" at bounding box center [383, 50] width 9 height 9
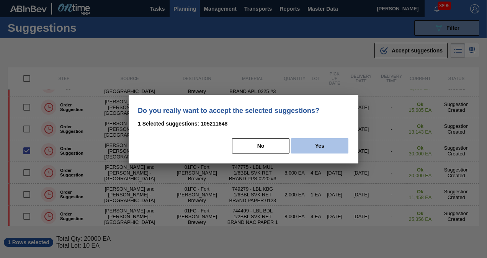
click at [315, 142] on button "Yes" at bounding box center [319, 145] width 57 height 15
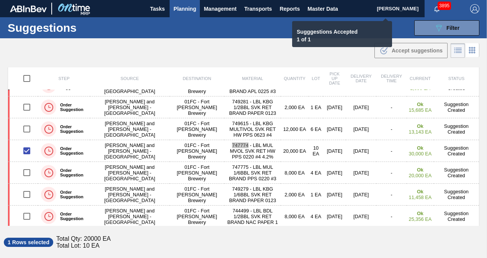
checkbox input "false"
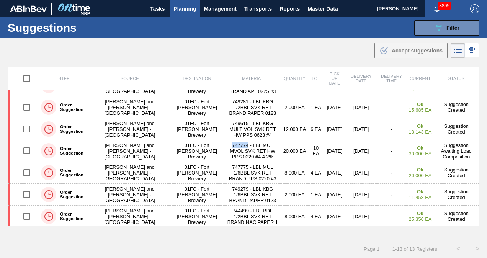
click at [348, 58] on div ".b{fill:var(--color-action-default)} Accept suggestions" at bounding box center [243, 48] width 487 height 21
click at [247, 53] on div ".b{fill:var(--color-action-default)} Accept suggestions" at bounding box center [243, 48] width 487 height 21
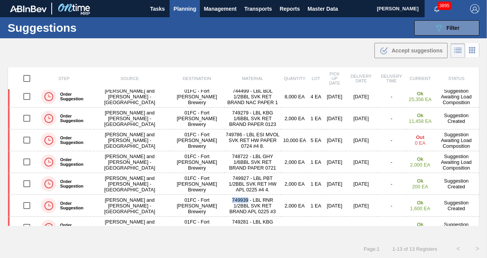
scroll to position [0, 0]
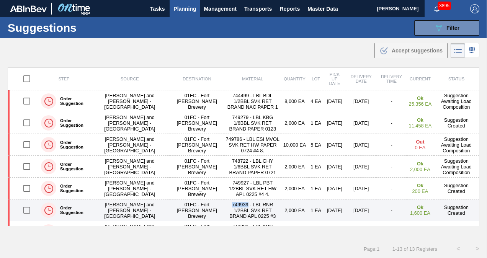
click at [21, 206] on input "checkbox" at bounding box center [27, 210] width 16 height 16
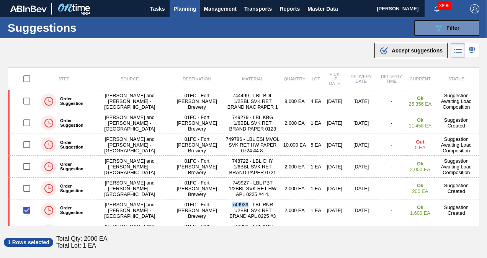
click at [397, 44] on button ".b{fill:var(--color-action-default)} Accept suggestions" at bounding box center [410, 50] width 73 height 15
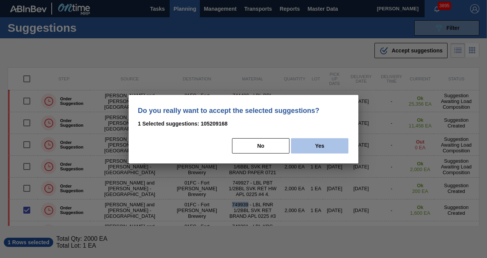
click at [320, 144] on button "Yes" at bounding box center [319, 145] width 57 height 15
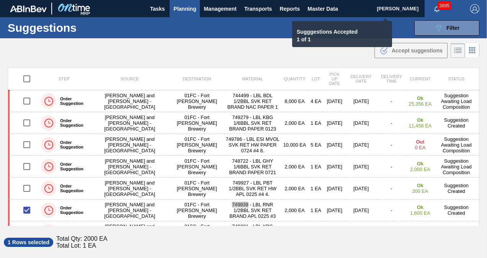
checkbox input "false"
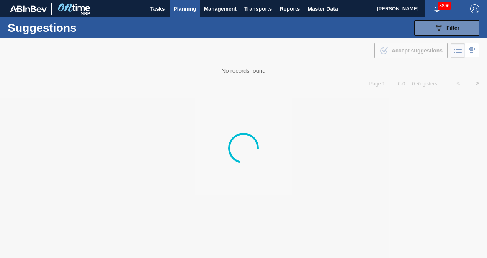
type to "[DATE]"
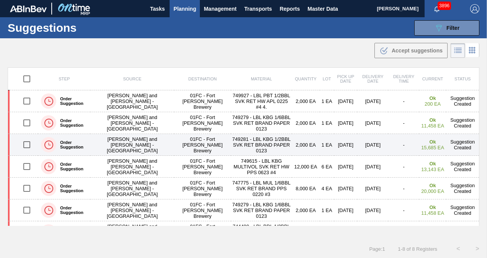
scroll to position [38, 0]
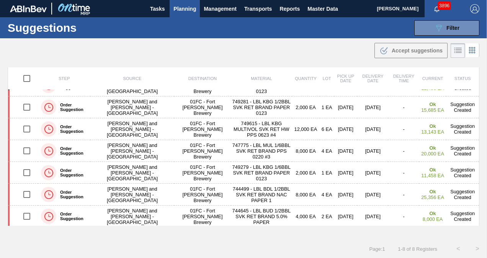
click at [233, 46] on div ".b{fill:var(--color-action-default)} Accept suggestions" at bounding box center [243, 48] width 487 height 21
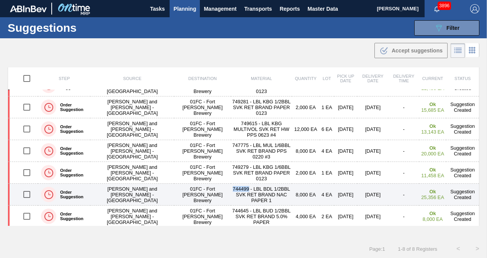
click at [26, 194] on input "checkbox" at bounding box center [27, 194] width 16 height 16
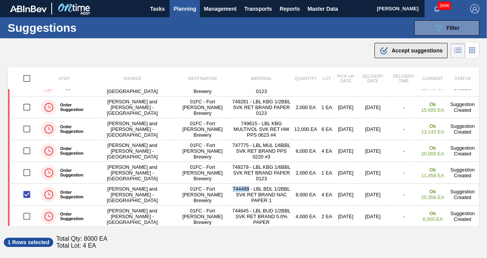
click at [413, 45] on button ".b{fill:var(--color-action-default)} Accept suggestions" at bounding box center [410, 50] width 73 height 15
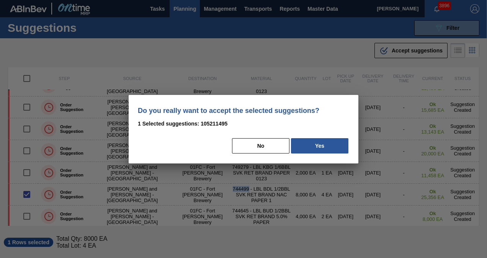
drag, startPoint x: 322, startPoint y: 141, endPoint x: 275, endPoint y: 70, distance: 84.4
click at [322, 141] on button "Yes" at bounding box center [319, 145] width 57 height 15
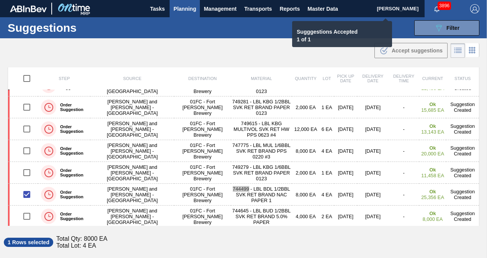
checkbox input "false"
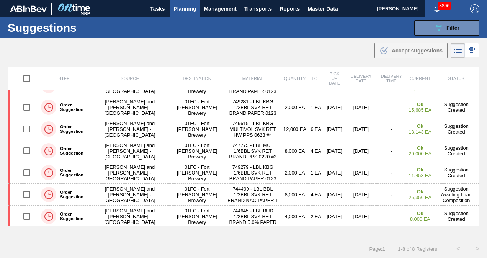
click at [236, 53] on div ".b{fill:var(--color-action-default)} Accept suggestions" at bounding box center [243, 48] width 487 height 21
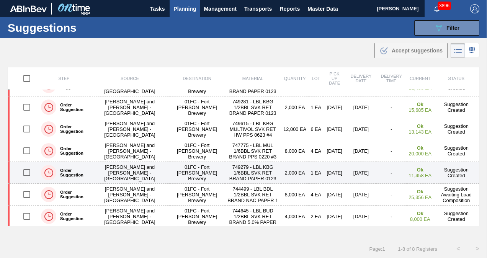
click at [24, 170] on input "checkbox" at bounding box center [27, 173] width 16 height 16
checkbox input "true"
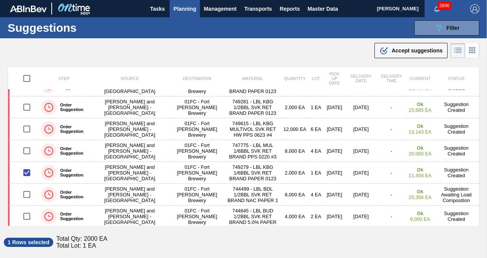
click at [337, 51] on div ".b{fill:var(--color-action-default)} Accept suggestions" at bounding box center [243, 48] width 487 height 21
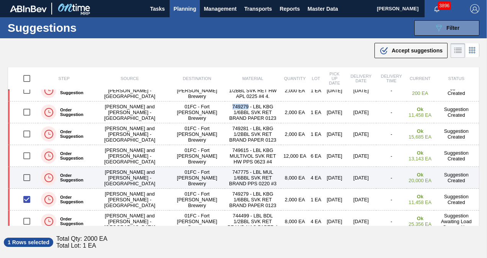
scroll to position [0, 0]
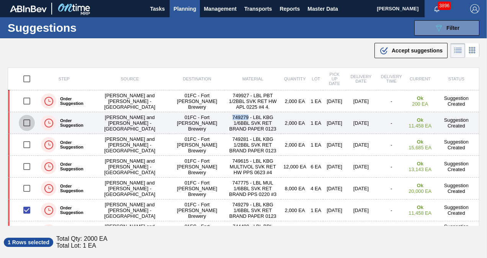
click at [26, 119] on input "checkbox" at bounding box center [27, 123] width 16 height 16
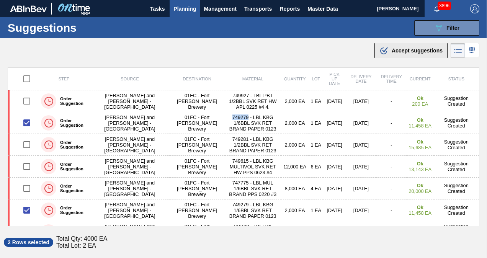
click at [391, 54] on div ".b{fill:var(--color-action-default)} Accept suggestions" at bounding box center [410, 50] width 63 height 9
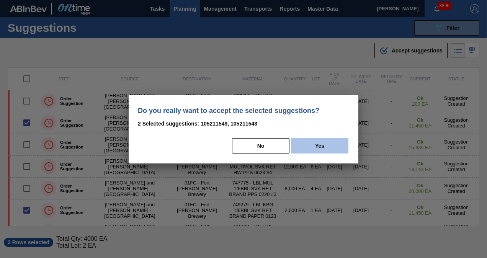
click at [321, 138] on button "Yes" at bounding box center [319, 145] width 57 height 15
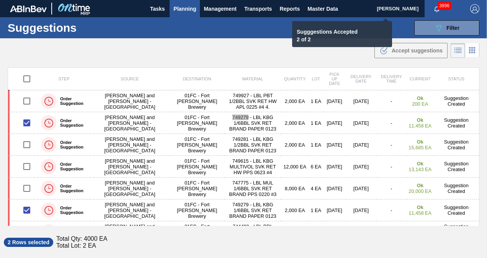
checkbox input "false"
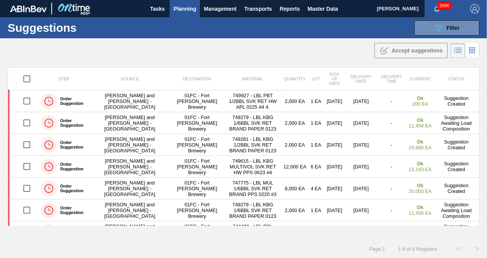
click at [302, 52] on div ".b{fill:var(--color-action-default)} Accept suggestions" at bounding box center [243, 48] width 487 height 21
click at [348, 57] on div ".b{fill:var(--color-action-default)} Accept suggestions" at bounding box center [243, 48] width 487 height 21
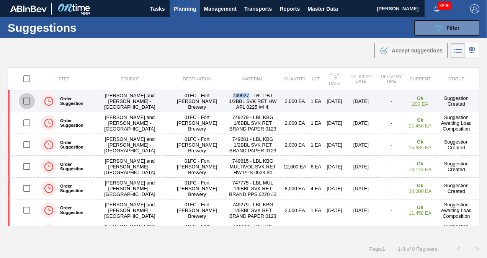
click at [26, 103] on input "checkbox" at bounding box center [27, 101] width 16 height 16
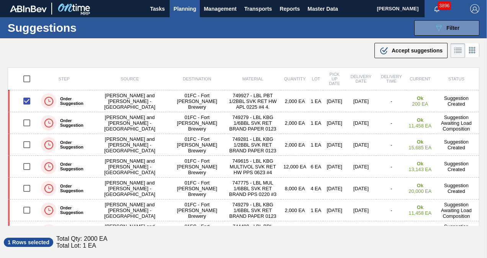
click at [387, 58] on div ".b{fill:var(--color-action-default)} Accept suggestions" at bounding box center [243, 48] width 487 height 21
click at [388, 55] on button ".b{fill:var(--color-action-default)} Accept suggestions" at bounding box center [410, 50] width 73 height 15
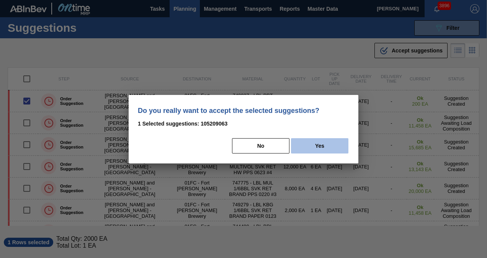
click at [325, 138] on button "Yes" at bounding box center [319, 145] width 57 height 15
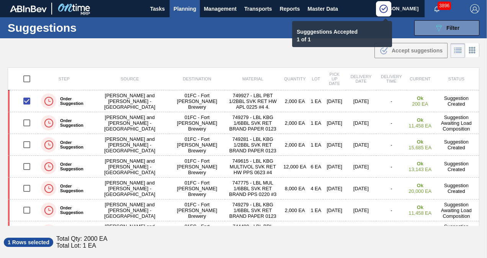
click at [242, 55] on div ".b{fill:var(--color-action-default)} Accept suggestions" at bounding box center [243, 48] width 487 height 21
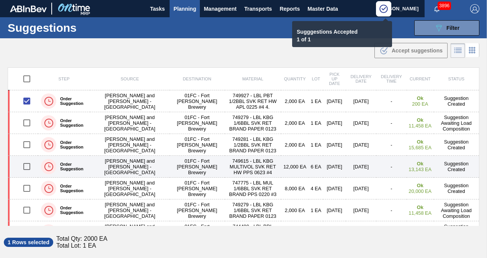
scroll to position [38, 0]
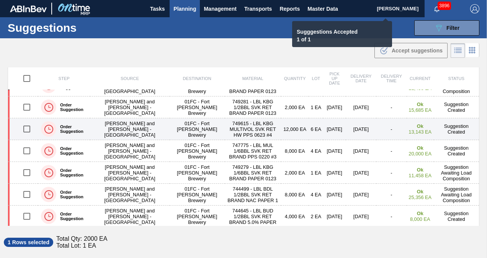
checkbox input "false"
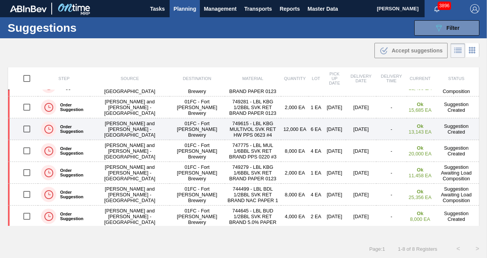
scroll to position [0, 0]
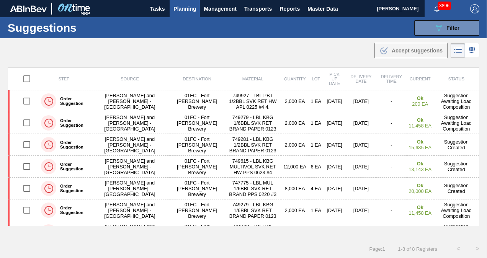
click at [245, 57] on div ".b{fill:var(--color-action-default)} Accept suggestions" at bounding box center [243, 48] width 487 height 21
click at [268, 44] on div ".b{fill:var(--color-action-default)} Accept suggestions" at bounding box center [243, 48] width 487 height 21
click at [303, 51] on div ".b{fill:var(--color-action-default)} Accept suggestions" at bounding box center [243, 48] width 487 height 21
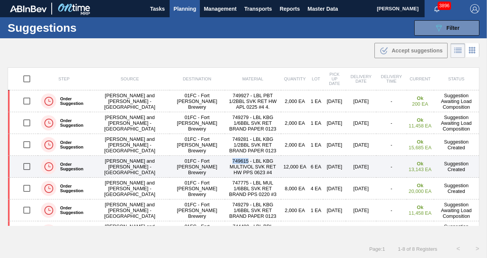
click at [29, 167] on input "checkbox" at bounding box center [27, 167] width 16 height 16
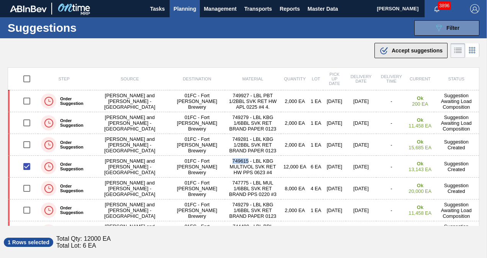
click at [411, 55] on div ".b{fill:var(--color-action-default)} Accept suggestions" at bounding box center [410, 50] width 63 height 9
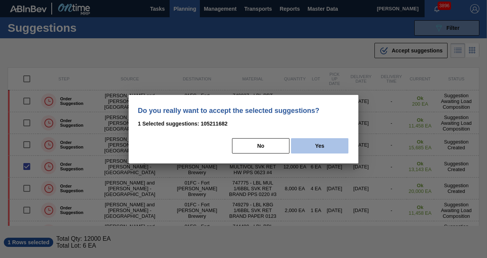
click at [304, 148] on button "Yes" at bounding box center [319, 145] width 57 height 15
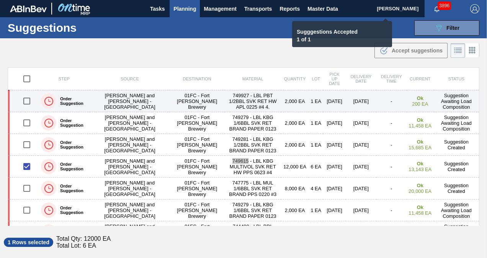
checkbox input "false"
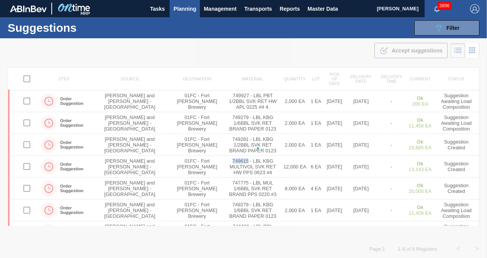
drag, startPoint x: 277, startPoint y: 103, endPoint x: 242, endPoint y: 55, distance: 59.8
click at [242, 55] on div at bounding box center [243, 148] width 487 height 220
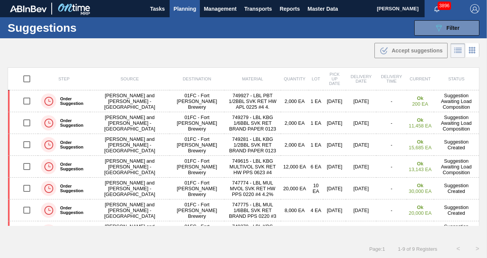
click at [242, 55] on div ".b{fill:var(--color-action-default)} Accept suggestions" at bounding box center [243, 48] width 487 height 21
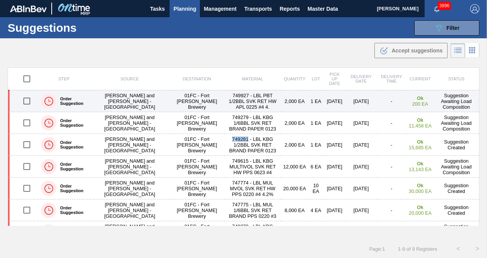
drag, startPoint x: 28, startPoint y: 142, endPoint x: 240, endPoint y: 107, distance: 215.8
click at [28, 142] on input "checkbox" at bounding box center [27, 145] width 16 height 16
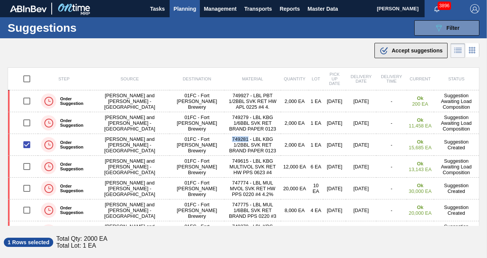
click at [406, 52] on span "Accept suggestions" at bounding box center [417, 50] width 51 height 6
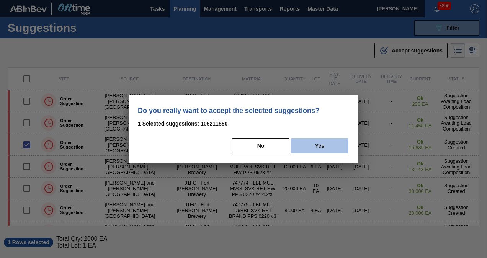
click at [318, 145] on button "Yes" at bounding box center [319, 145] width 57 height 15
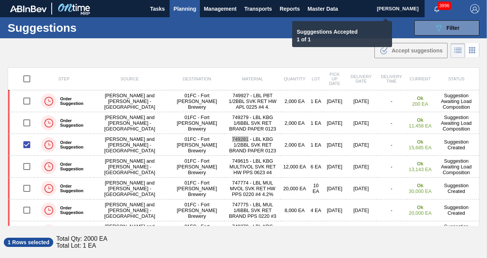
checkbox input "false"
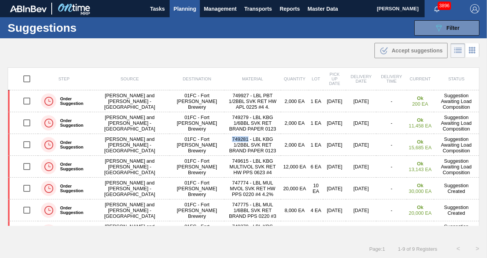
click at [238, 49] on div ".b{fill:var(--color-action-default)} Accept suggestions" at bounding box center [243, 48] width 487 height 21
click at [209, 43] on div ".b{fill:var(--color-action-default)} Accept suggestions" at bounding box center [243, 48] width 487 height 21
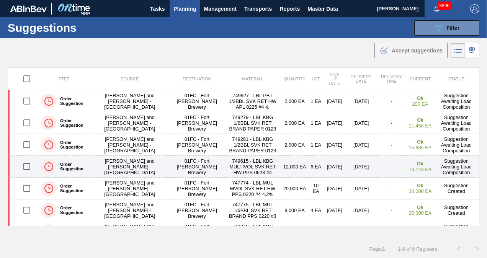
scroll to position [59, 0]
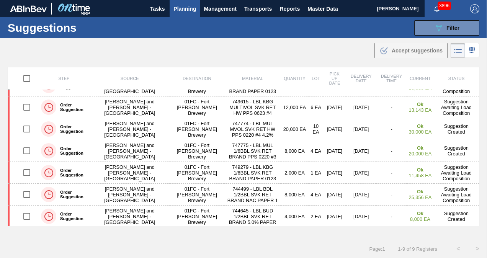
click at [245, 52] on div ".b{fill:var(--color-action-default)} Accept suggestions" at bounding box center [243, 48] width 487 height 21
click at [235, 43] on div ".b{fill:var(--color-action-default)} Accept suggestions" at bounding box center [243, 48] width 487 height 21
click at [220, 47] on div ".b{fill:var(--color-action-default)} Accept suggestions" at bounding box center [243, 48] width 487 height 21
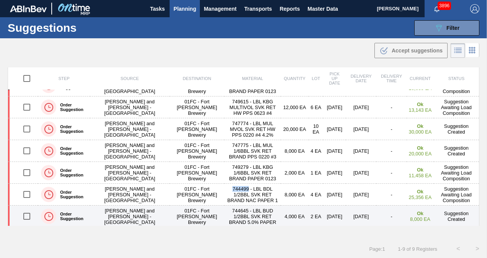
click at [28, 214] on input "checkbox" at bounding box center [27, 216] width 16 height 16
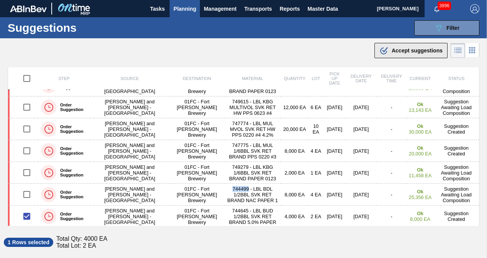
click at [403, 56] on button ".b{fill:var(--color-action-default)} Accept suggestions" at bounding box center [410, 50] width 73 height 15
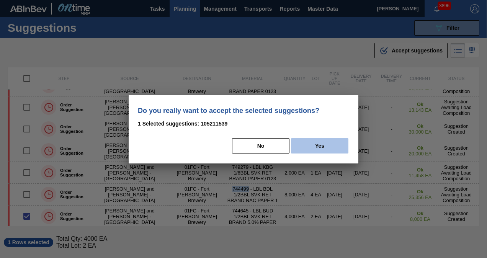
click at [330, 143] on button "Yes" at bounding box center [319, 145] width 57 height 15
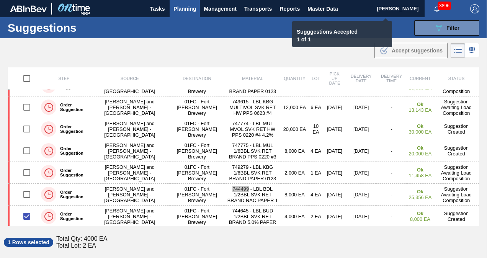
checkbox input "false"
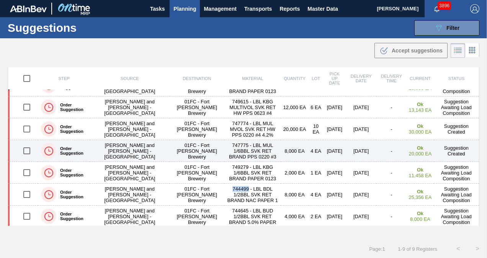
click at [25, 148] on input "checkbox" at bounding box center [27, 151] width 16 height 16
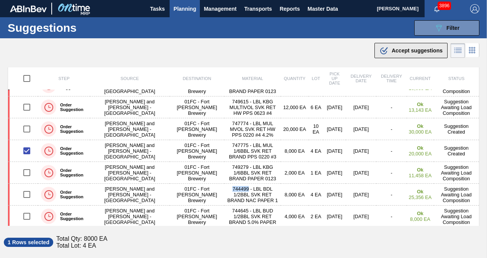
click at [399, 53] on span "Accept suggestions" at bounding box center [417, 50] width 51 height 6
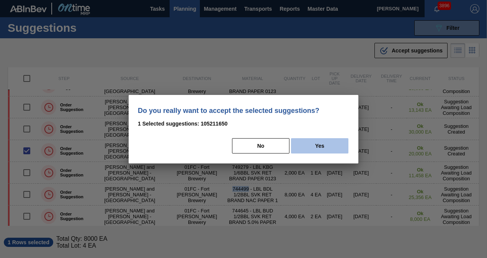
click at [332, 145] on button "Yes" at bounding box center [319, 145] width 57 height 15
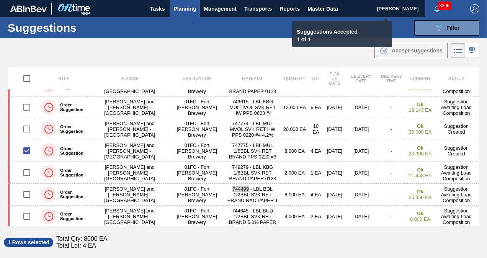
checkbox input "false"
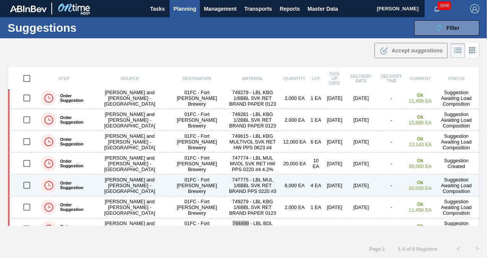
scroll to position [0, 0]
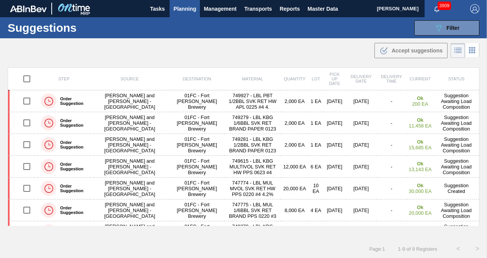
click at [226, 60] on main "Tasks Planning Management Transports Reports Master Data [PERSON_NAME] 3909 Mar…" at bounding box center [243, 129] width 487 height 258
click at [246, 61] on main "Tasks Planning Management Transports Reports Master Data [PERSON_NAME] 3909 Mar…" at bounding box center [243, 129] width 487 height 258
